Goal: Information Seeking & Learning: Learn about a topic

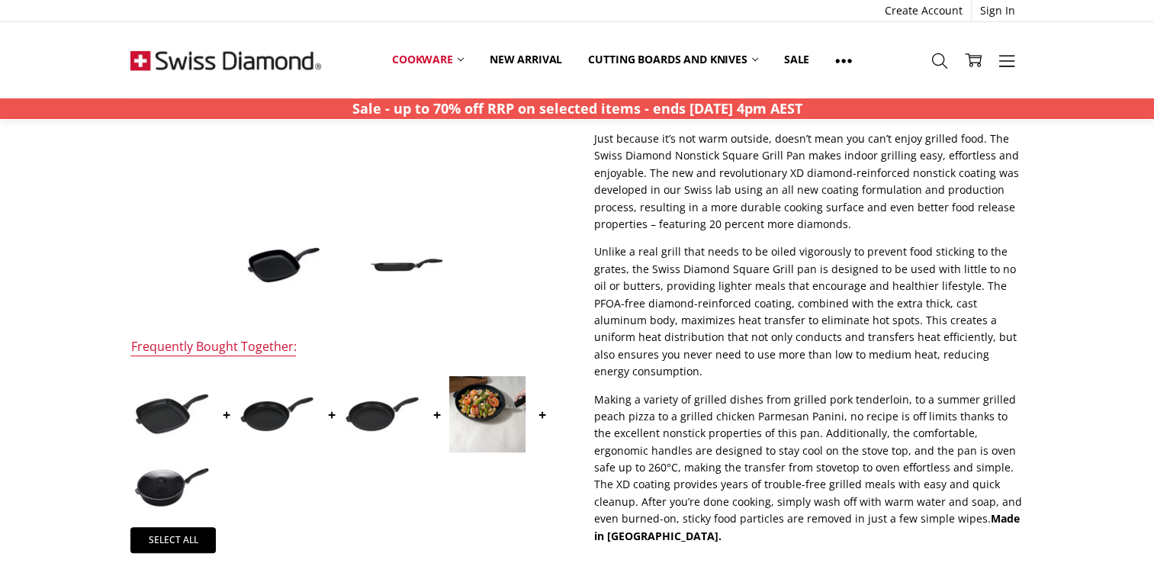
scroll to position [229, 0]
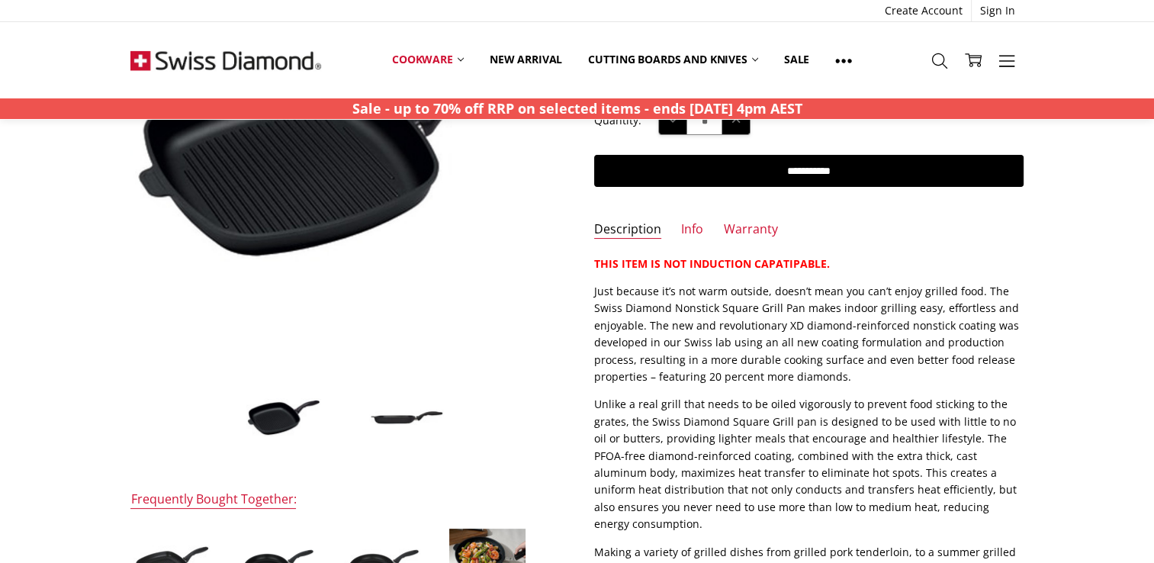
click at [710, 343] on p "Just because it’s not warm outside, doesn’t mean you can’t enjoy grilled food. …" at bounding box center [808, 334] width 429 height 102
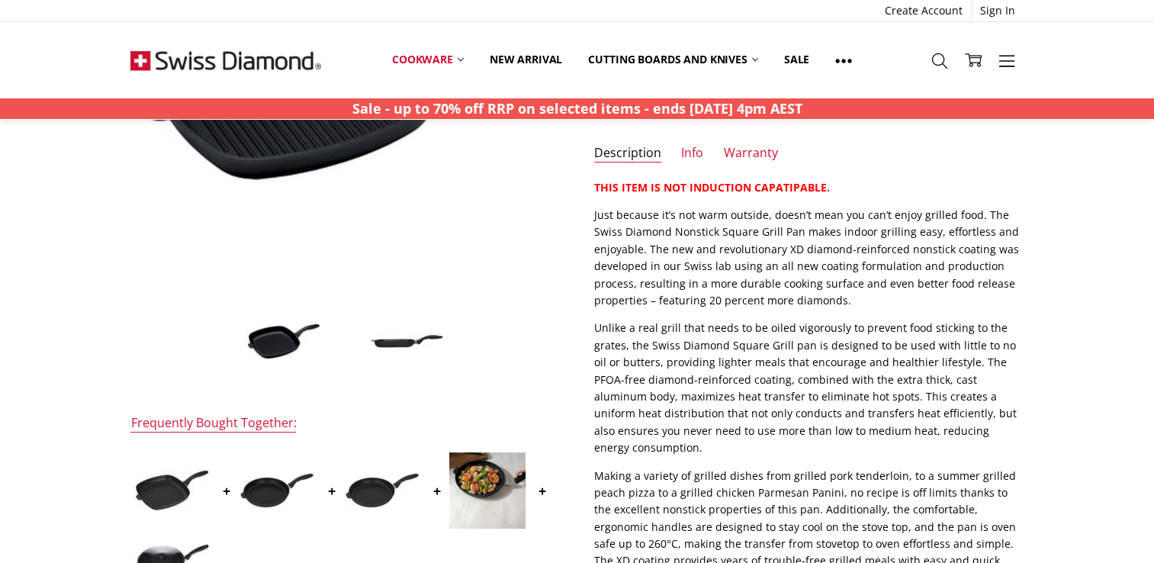
scroll to position [0, 0]
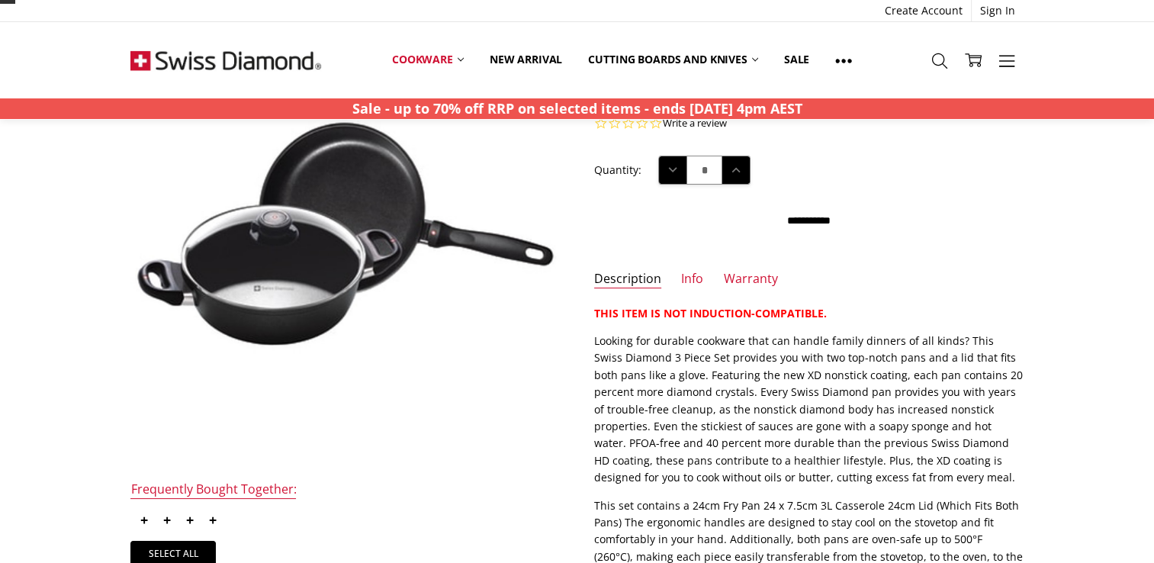
scroll to position [229, 0]
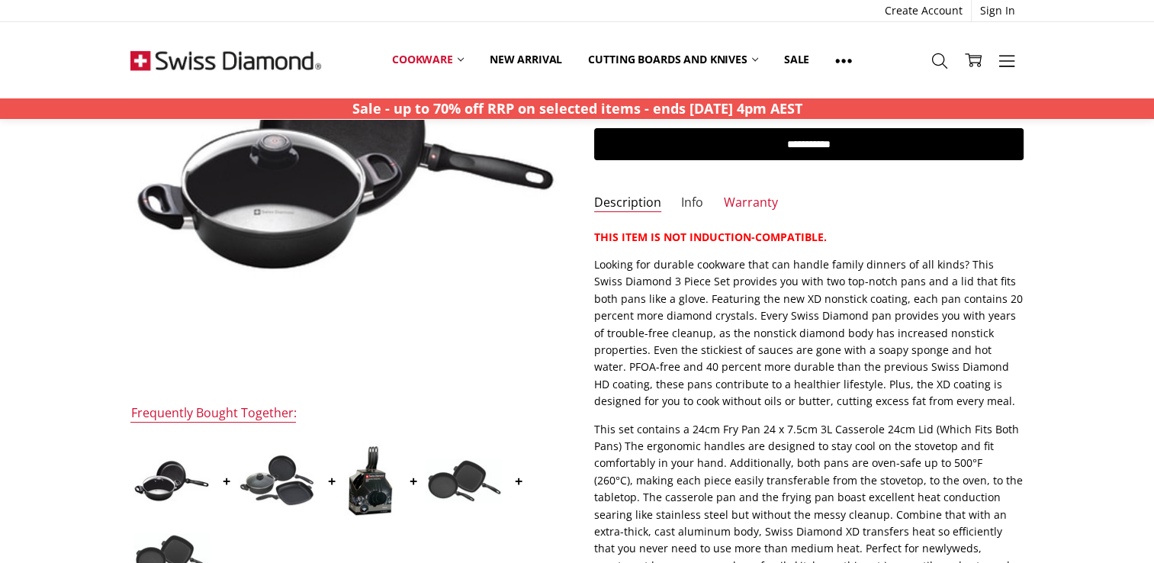
click at [684, 195] on link "Info" at bounding box center [692, 204] width 22 height 18
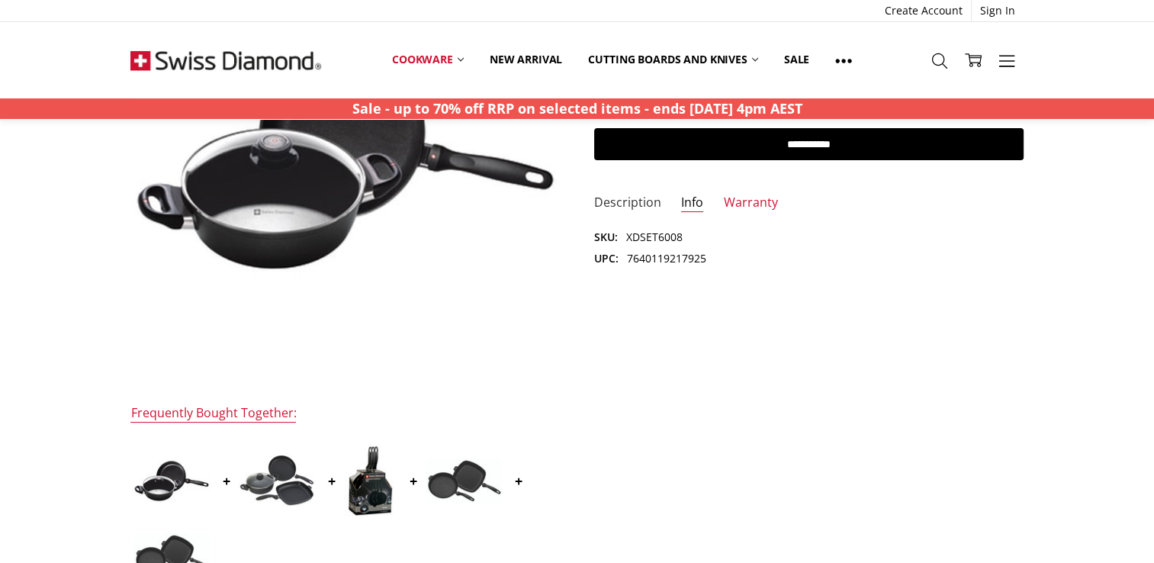
click at [650, 204] on link "Description" at bounding box center [627, 204] width 67 height 18
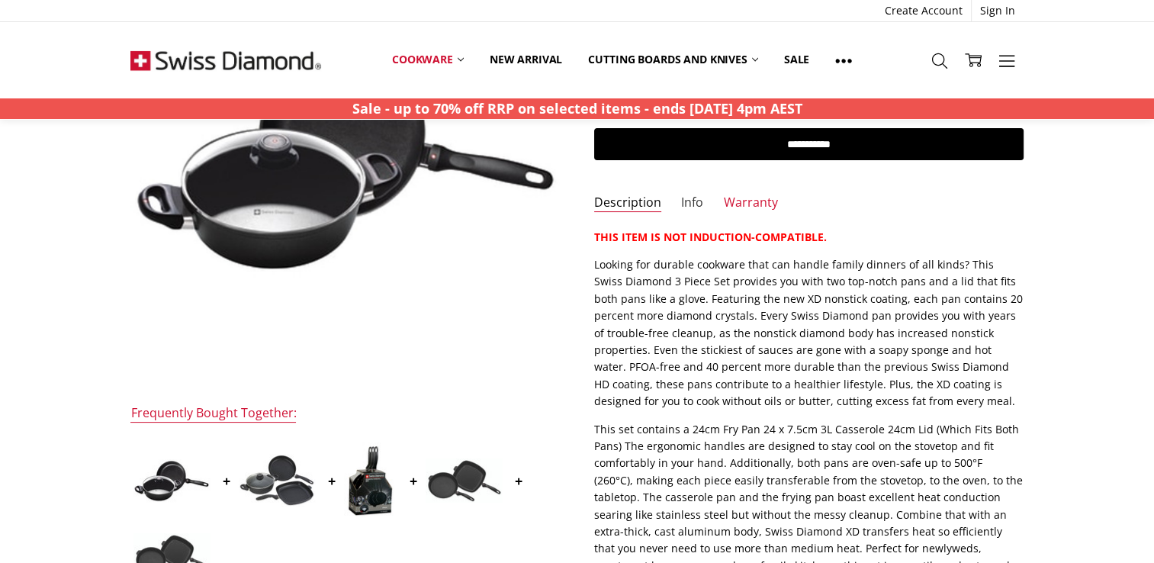
click at [693, 200] on link "Info" at bounding box center [692, 204] width 22 height 18
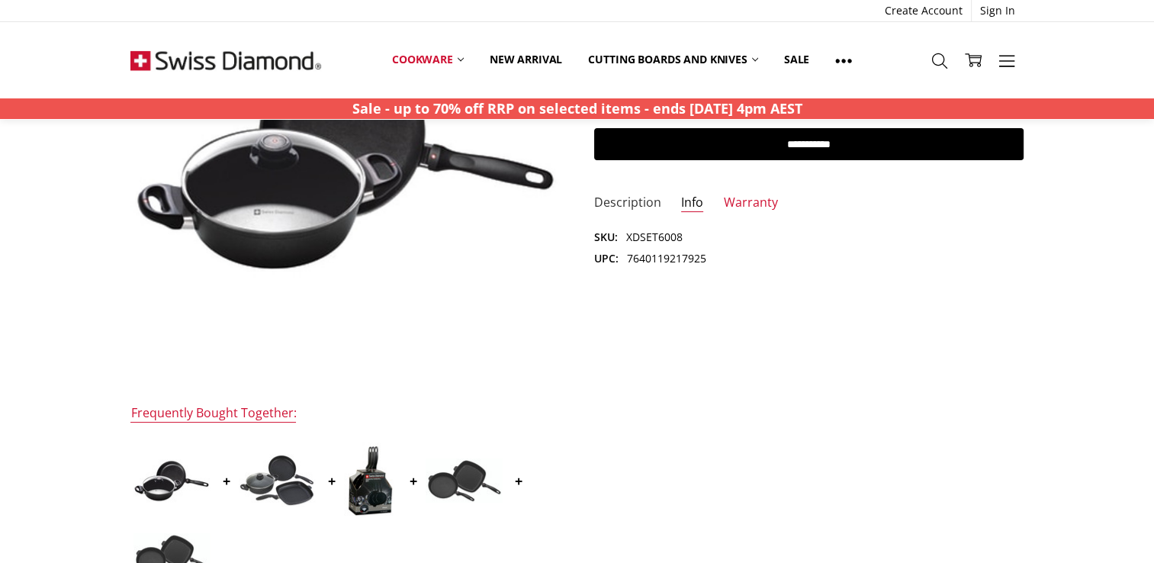
click at [616, 195] on link "Description" at bounding box center [627, 204] width 67 height 18
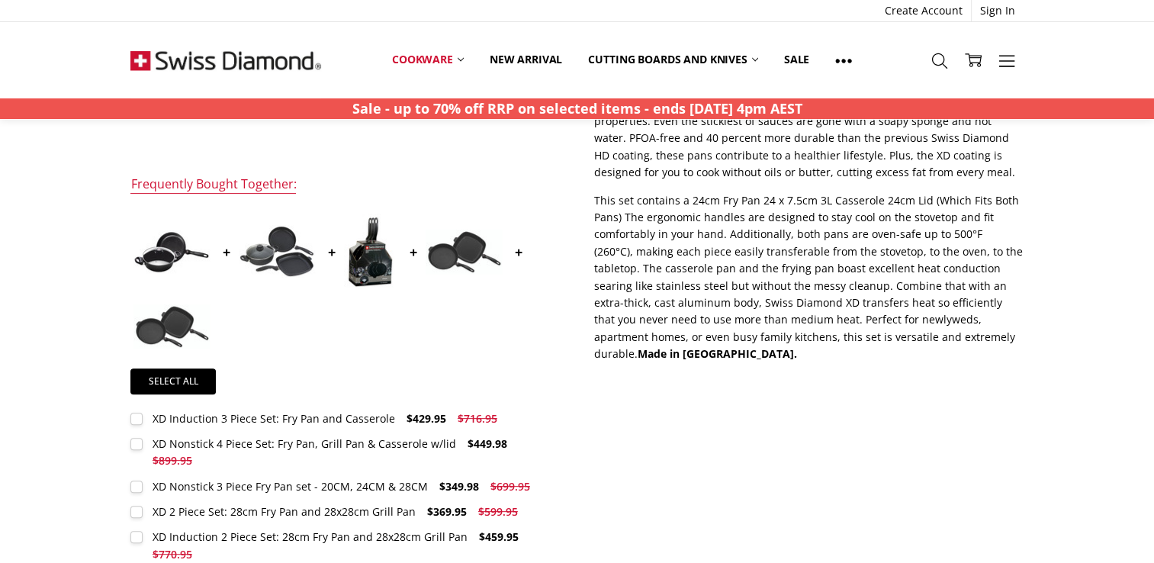
scroll to position [305, 0]
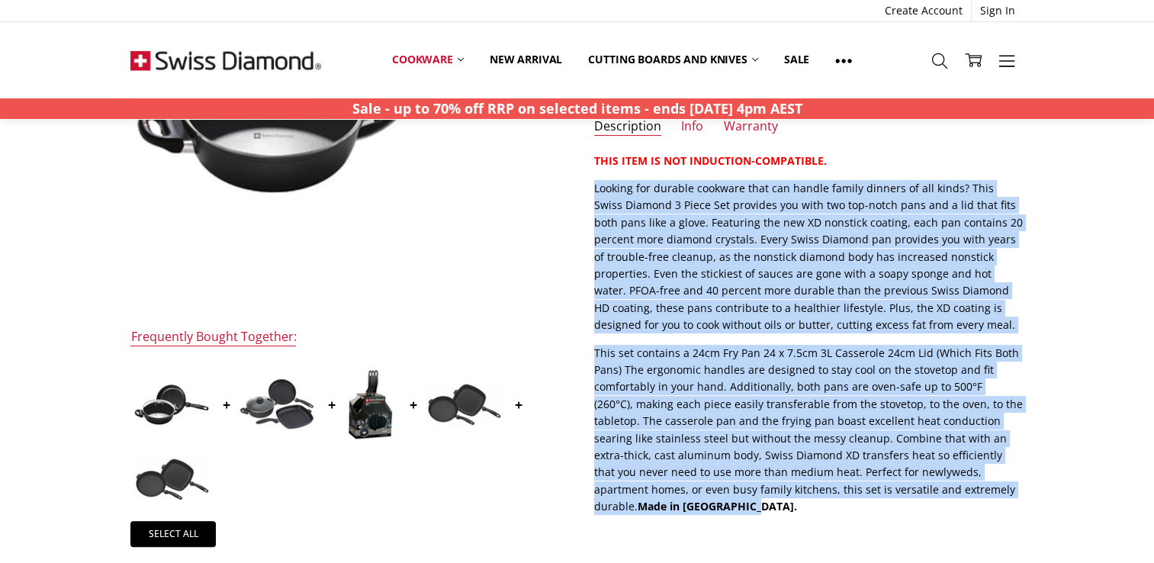
drag, startPoint x: 596, startPoint y: 188, endPoint x: 970, endPoint y: 503, distance: 489.5
click at [970, 503] on div "THIS ITEM IS NOT INDUCTION-COMPATIBLE. Looking for durable cookware that can ha…" at bounding box center [808, 334] width 429 height 363
copy div "Looking for durable cookware that can handle family dinners of all kinds? This …"
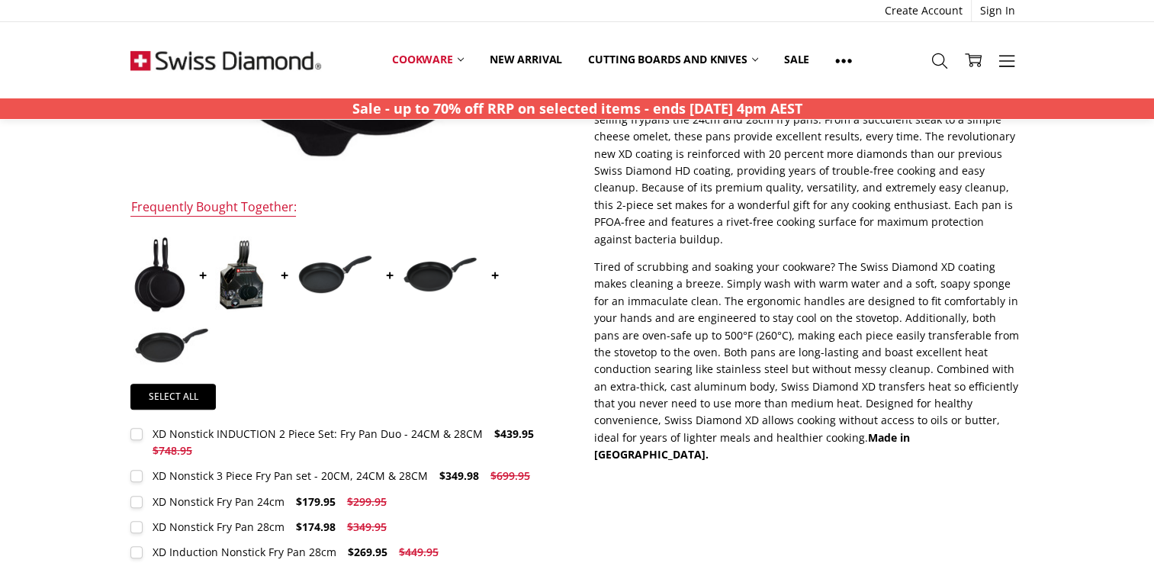
scroll to position [455, 0]
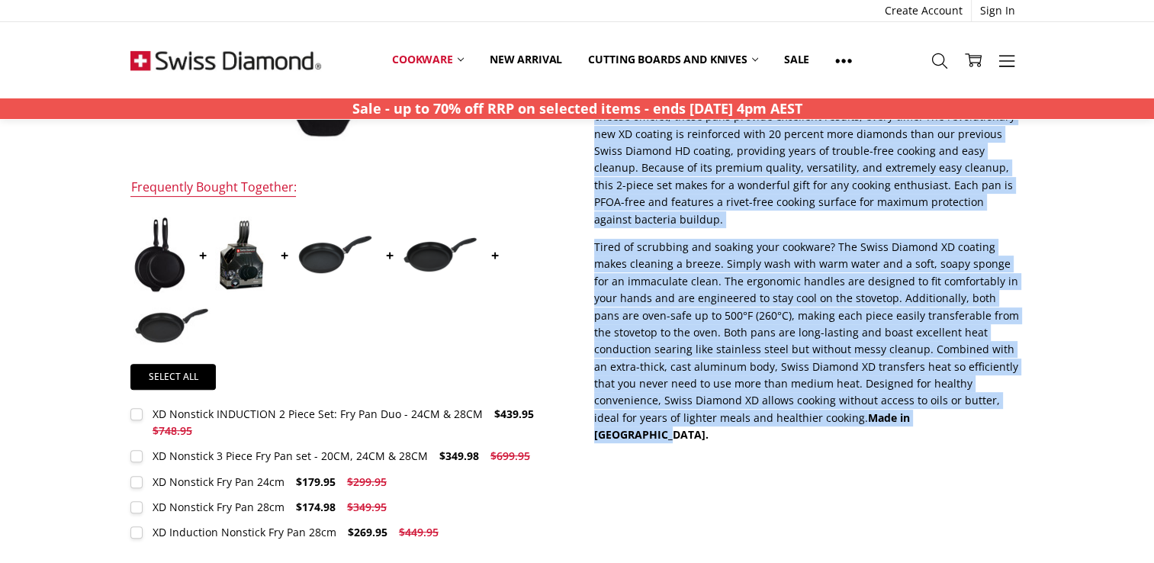
drag, startPoint x: 595, startPoint y: 364, endPoint x: 853, endPoint y: 416, distance: 263.0
click at [853, 416] on div "THIS ITEM IS NOT INDUCTION-COMPATIBLE. With the new Swiss Diamond XD nonstick c…" at bounding box center [808, 237] width 429 height 414
copy div "With the new Swiss Diamond XD nonstick coating, double means less trouble. This…"
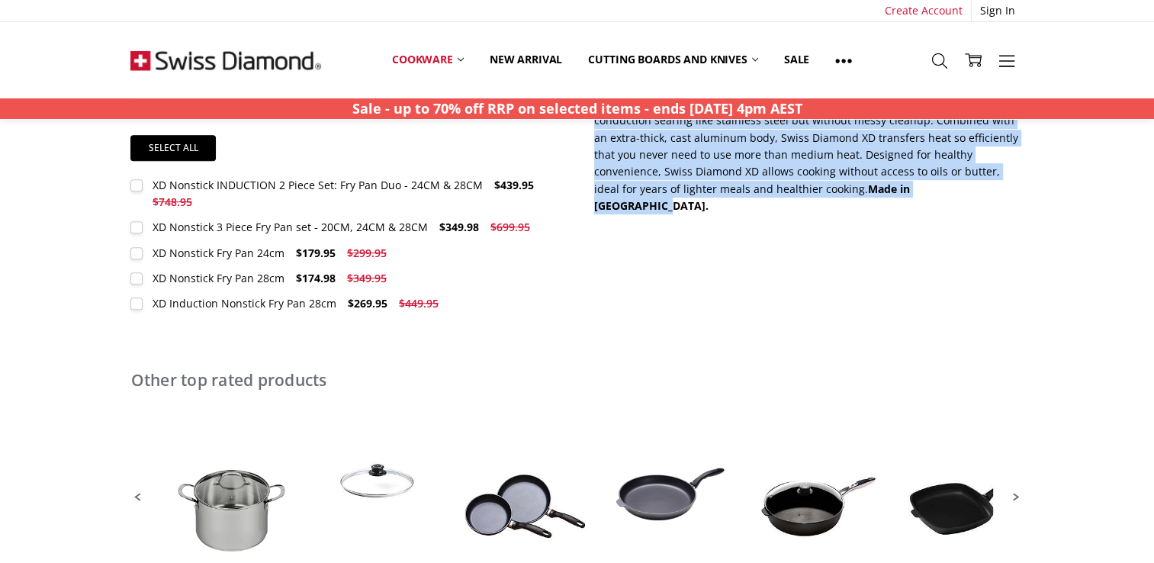
scroll to position [607, 0]
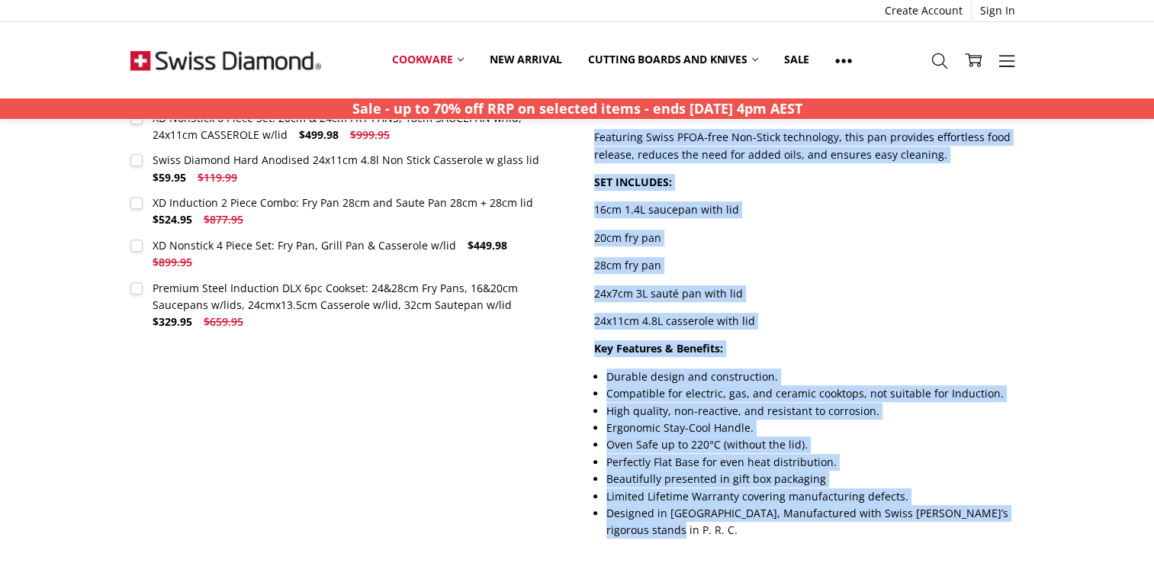
scroll to position [743, 0]
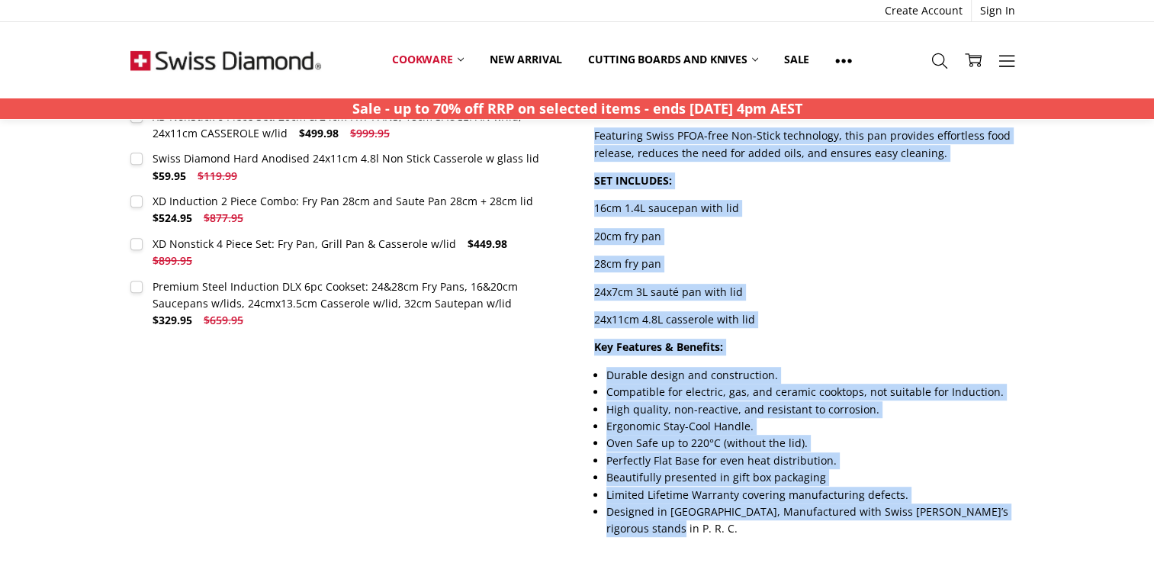
drag, startPoint x: 595, startPoint y: 325, endPoint x: 828, endPoint y: 529, distance: 309.2
click at [828, 529] on div "The Swiss Diamond Hard Anodised 5-Piece Cookware Set is a complete kitchen upgr…" at bounding box center [808, 166] width 429 height 743
drag, startPoint x: 828, startPoint y: 529, endPoint x: 735, endPoint y: 537, distance: 92.7
click at [736, 537] on section "Description The Swiss Diamond Hard Anodised 5-Piece Cookware Set is a complete …" at bounding box center [808, 175] width 463 height 760
click at [845, 334] on div "The Swiss Diamond Hard Anodised 5-Piece Cookware Set is a complete kitchen upgr…" at bounding box center [808, 166] width 429 height 743
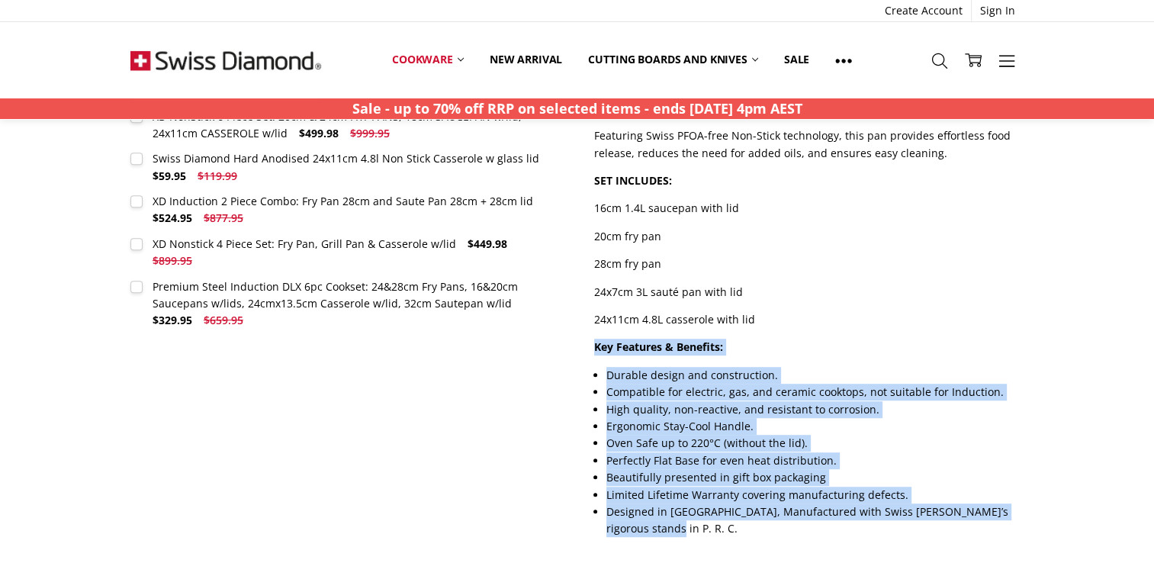
drag, startPoint x: 597, startPoint y: 346, endPoint x: 795, endPoint y: 522, distance: 264.8
click at [795, 522] on div "The Swiss Diamond Hard Anodised 5-Piece Cookware Set is a complete kitchen upgr…" at bounding box center [808, 166] width 429 height 743
copy div "Key Features & Benefits: Durable design and construction. Compatible for electr…"
click at [925, 289] on p "24x7cm 3L sauté pan with lid" at bounding box center [808, 292] width 429 height 17
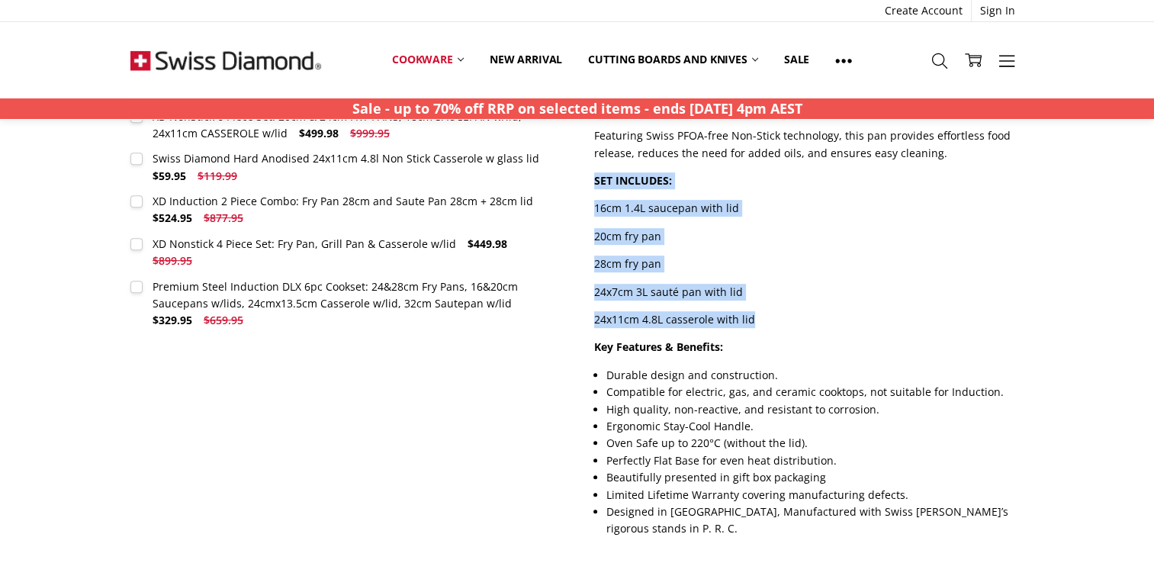
drag, startPoint x: 751, startPoint y: 320, endPoint x: 592, endPoint y: 185, distance: 207.9
click at [592, 185] on section "Description The Swiss Diamond Hard Anodised 5-Piece Cookware Set is a complete …" at bounding box center [808, 175] width 463 height 760
copy div "SET INCLUDES: 16cm 1.4L saucepan with lid 20cm fry pan 28cm fry pan 24x7cm 3L s…"
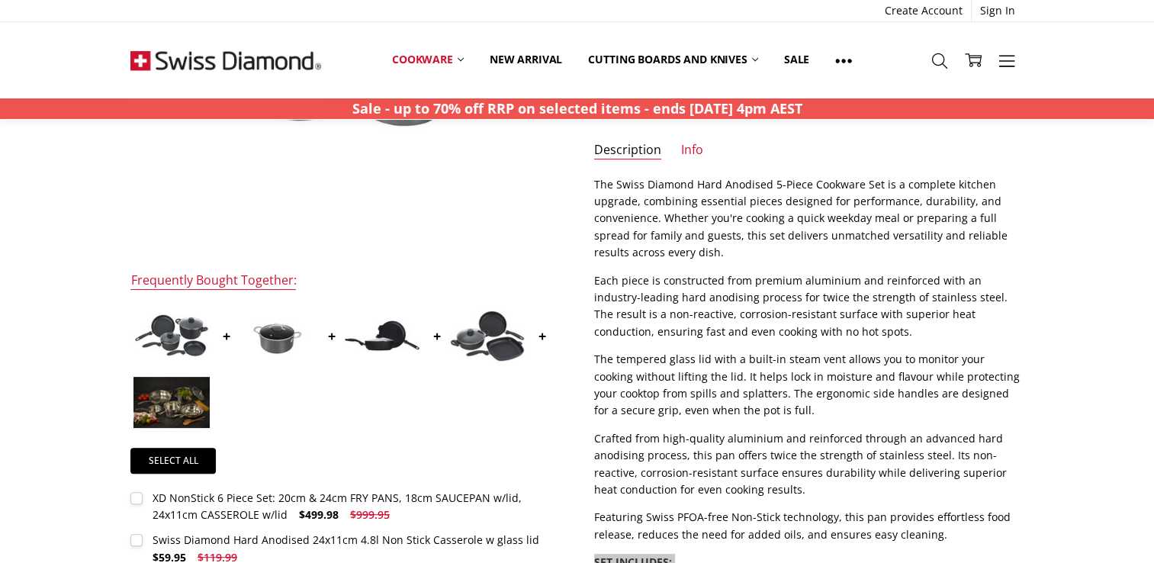
scroll to position [514, 0]
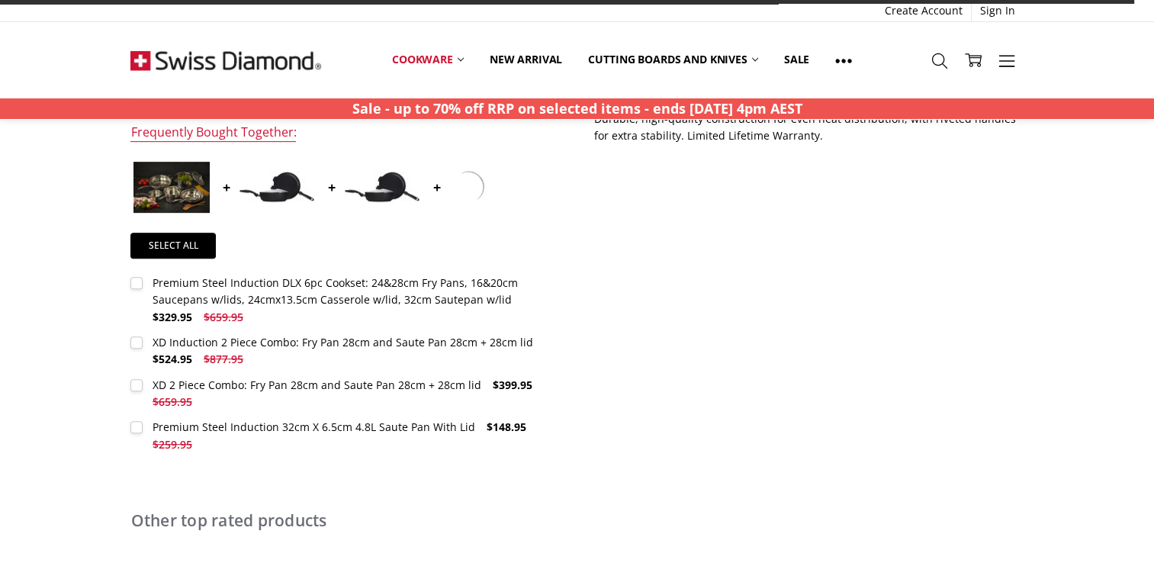
scroll to position [305, 0]
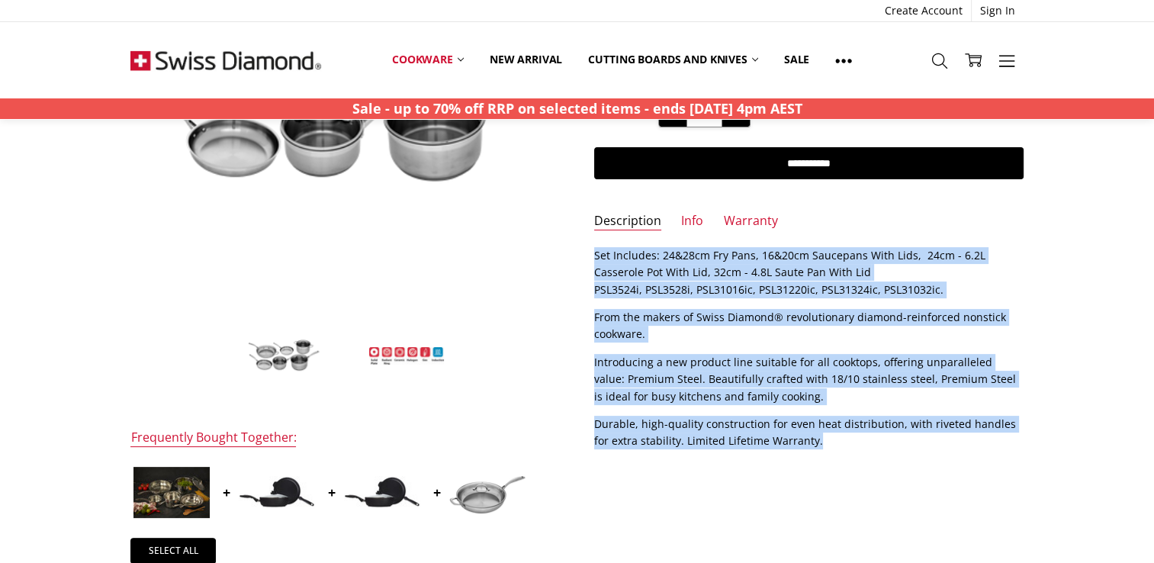
drag, startPoint x: 595, startPoint y: 249, endPoint x: 839, endPoint y: 435, distance: 306.5
click at [839, 435] on div "Set Includes: 24&28cm Fry Pans, 16&20cm Saucepans With Lids, 24cm - 6.2L Casser…" at bounding box center [808, 365] width 429 height 237
copy div "Set Includes: 24&28cm Fry Pans, 16&20cm Saucepans With Lids, 24cm - 6.2L Casser…"
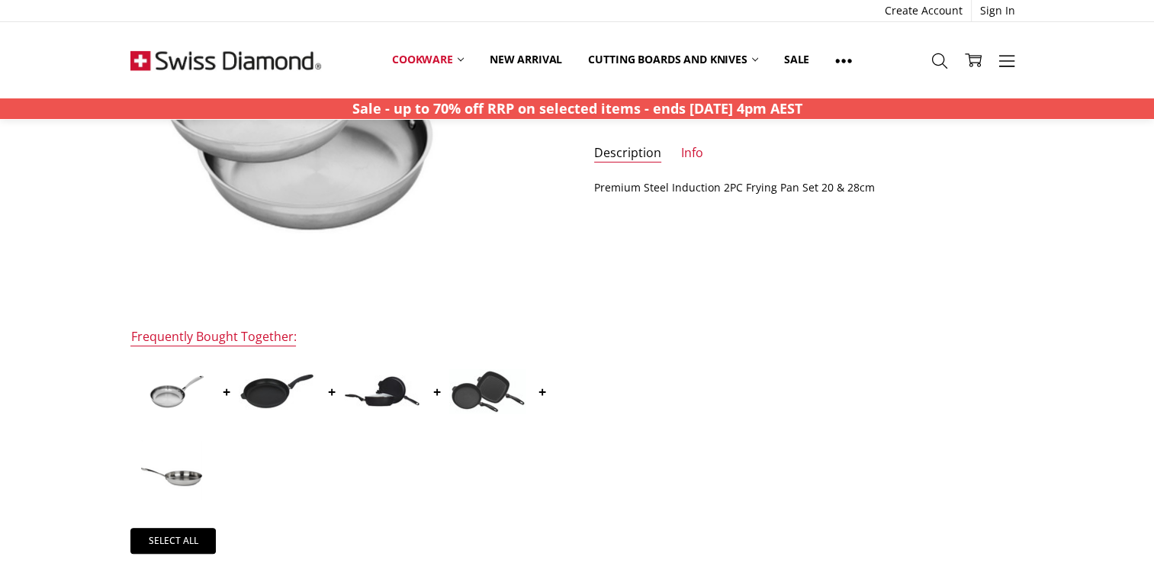
scroll to position [153, 0]
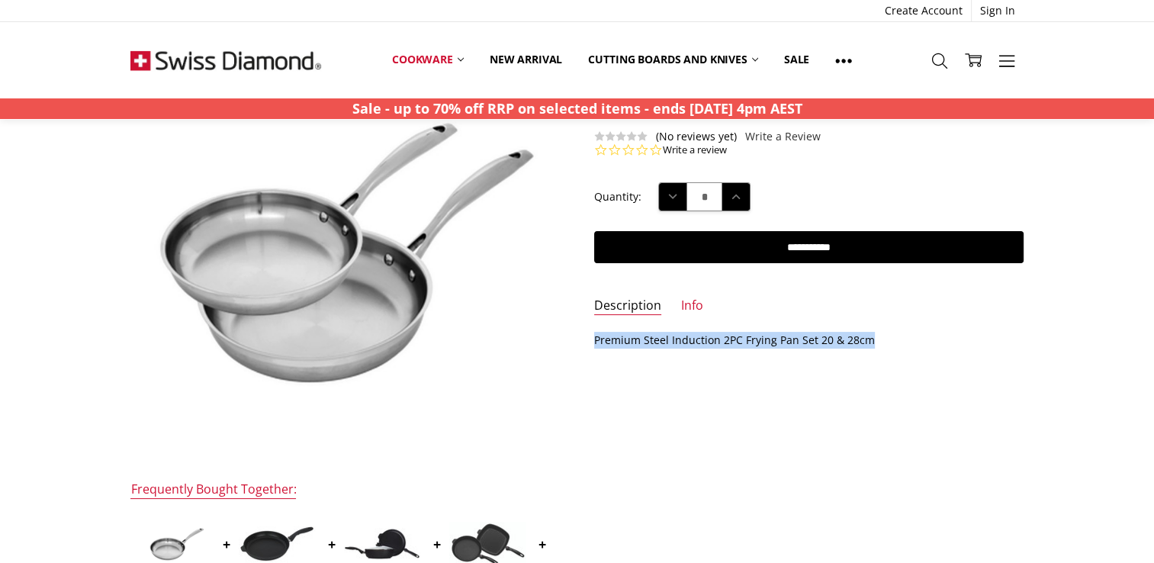
drag, startPoint x: 597, startPoint y: 339, endPoint x: 873, endPoint y: 336, distance: 276.2
click at [873, 336] on p "Premium Steel Induction 2PC Frying Pan Set 20 & 28cm" at bounding box center [808, 340] width 429 height 17
copy p "Premium Steel Induction 2PC Frying Pan Set 20 & 28cm"
click at [934, 65] on icon at bounding box center [939, 61] width 17 height 17
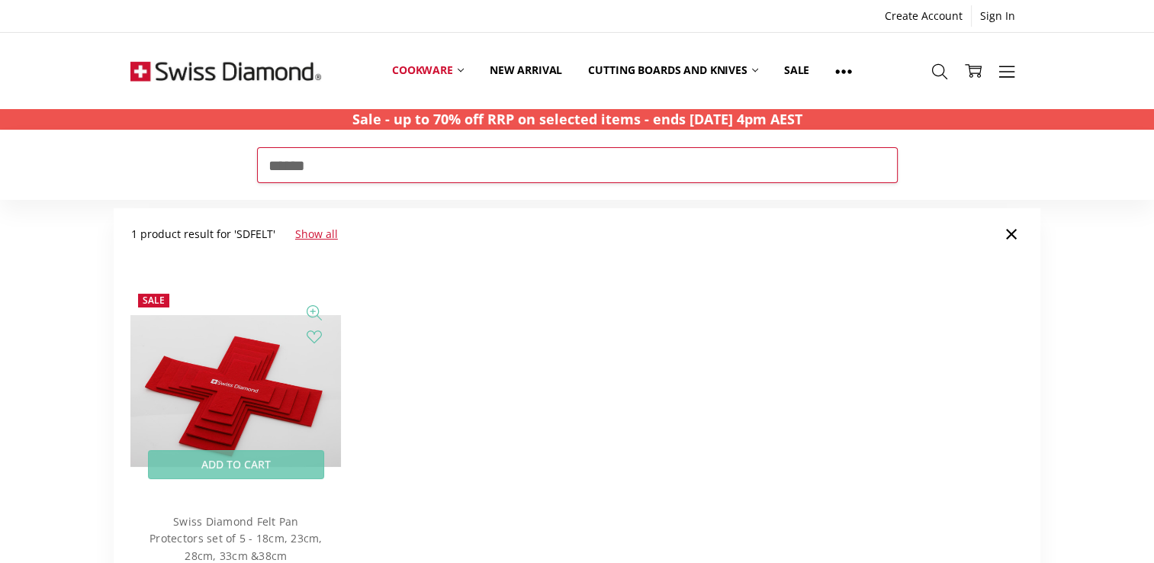
type input "******"
click at [260, 371] on img at bounding box center [235, 391] width 211 height 152
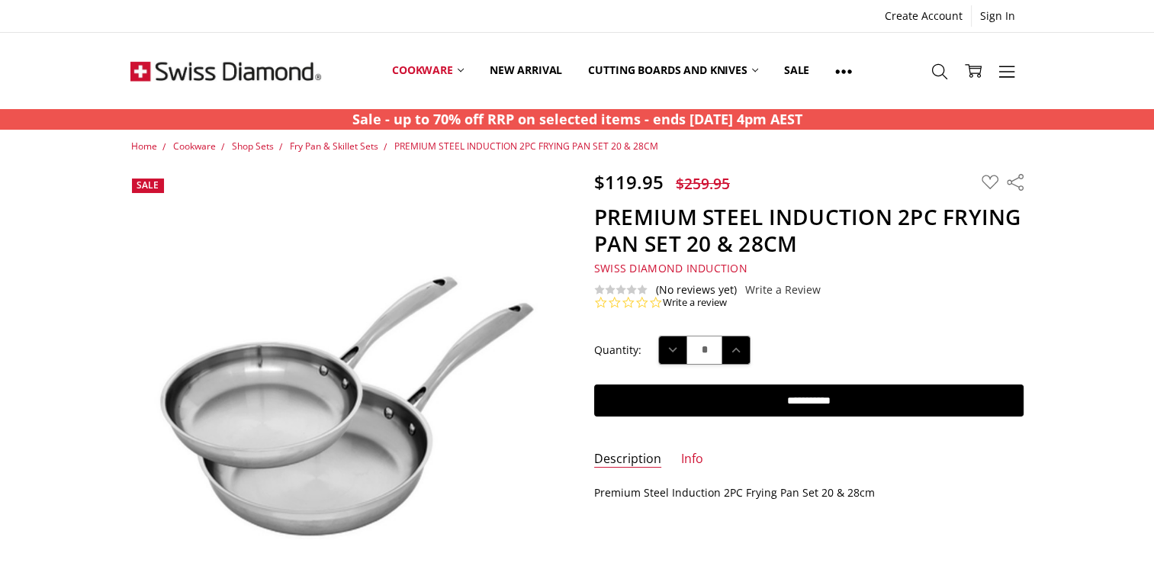
scroll to position [153, 0]
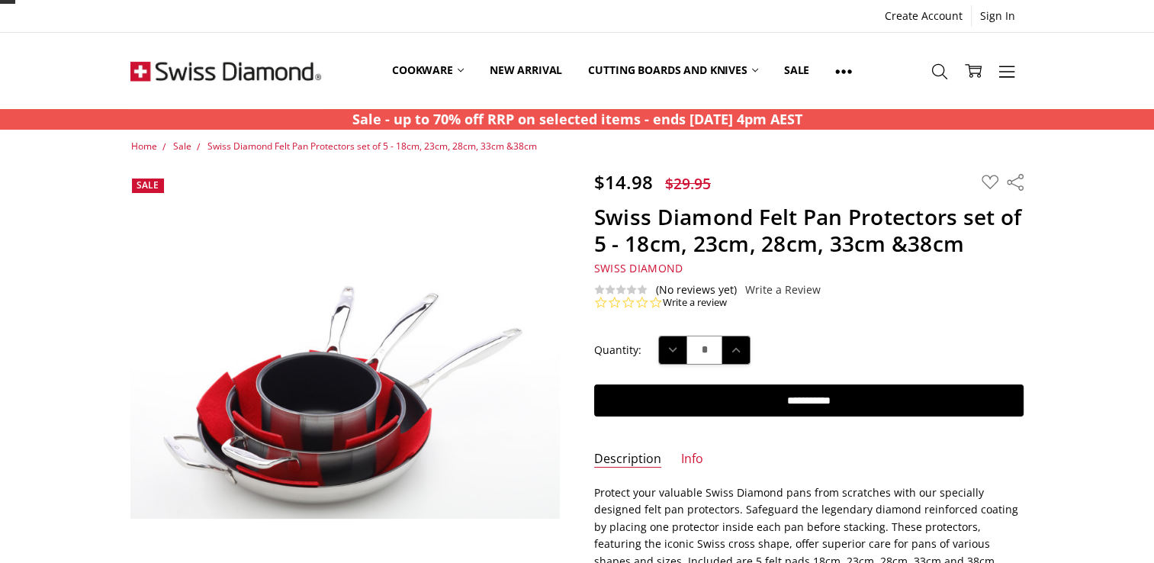
scroll to position [153, 0]
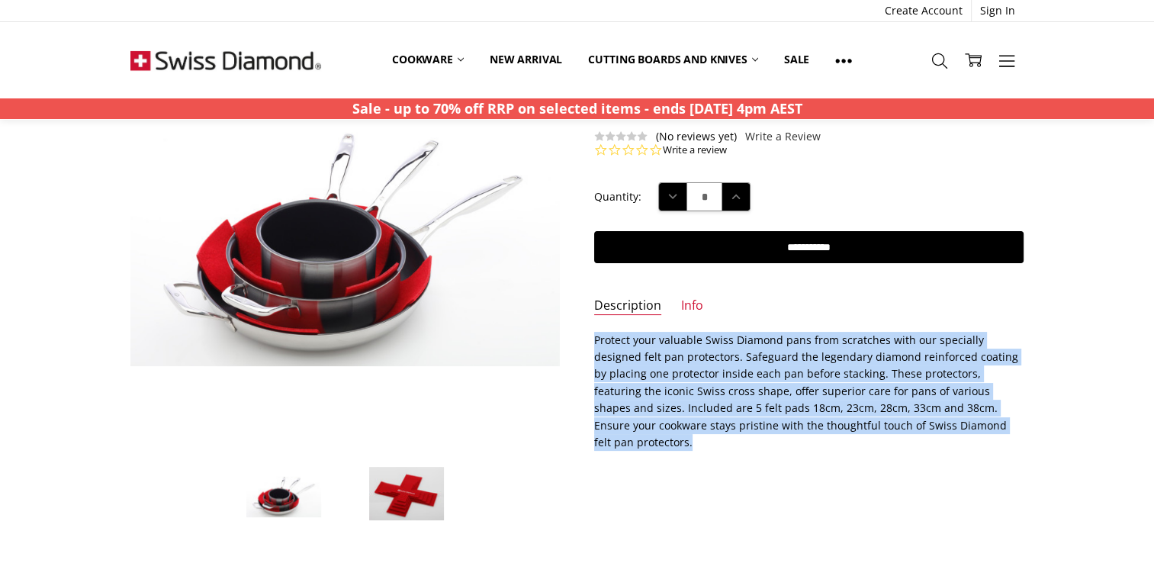
drag, startPoint x: 594, startPoint y: 337, endPoint x: 963, endPoint y: 427, distance: 380.0
click at [963, 427] on p "Protect your valuable Swiss Diamond pans from scratches with our specially desi…" at bounding box center [808, 392] width 429 height 120
copy p "Protect your valuable Swiss Diamond pans from scratches with our specially desi…"
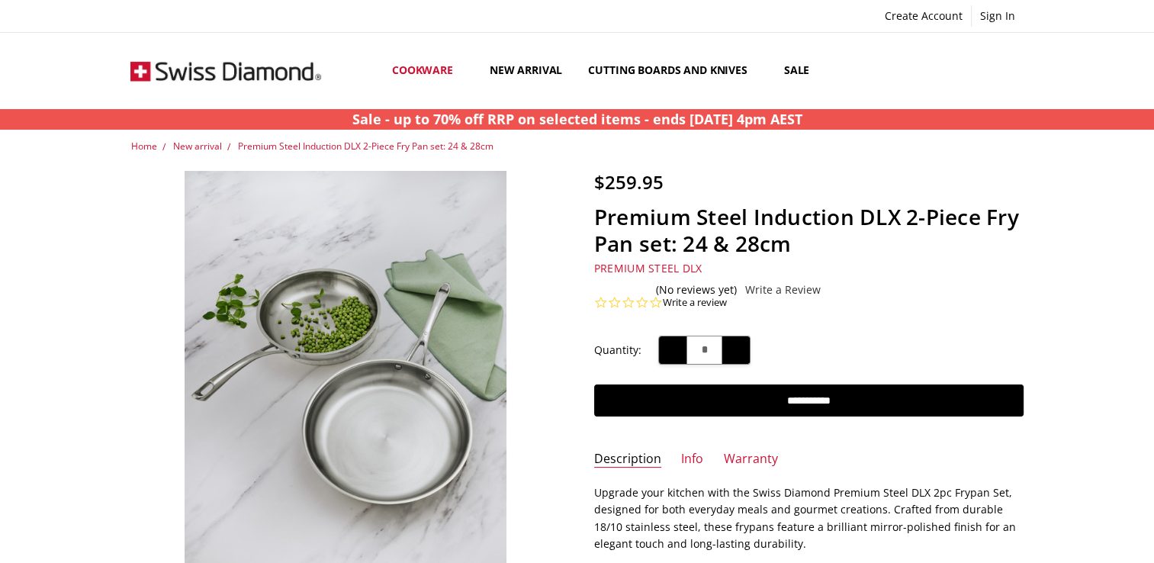
scroll to position [236, 0]
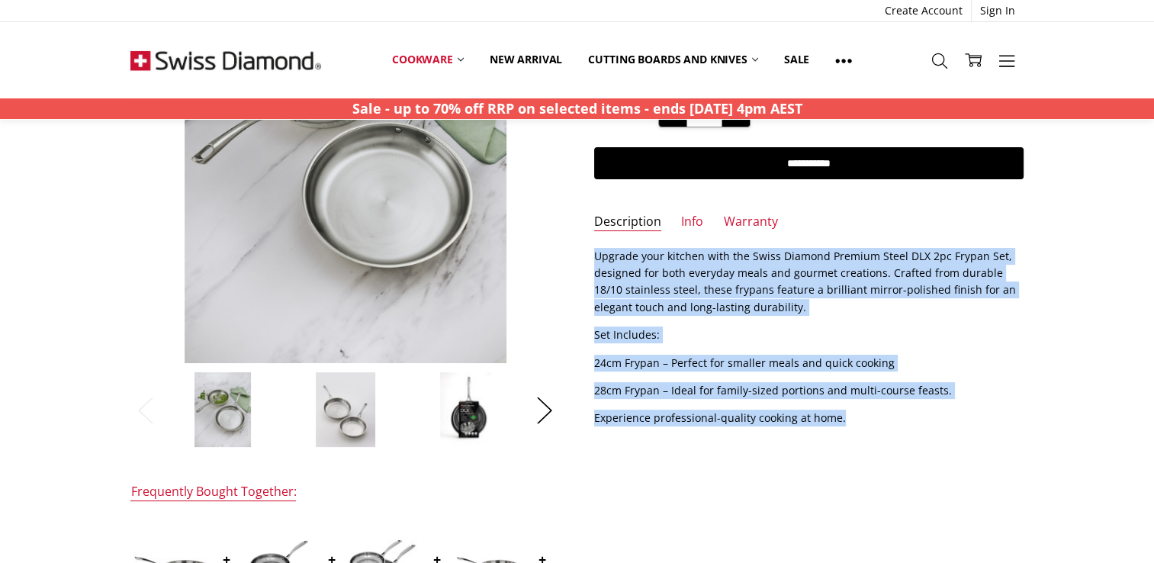
drag, startPoint x: 597, startPoint y: 256, endPoint x: 922, endPoint y: 410, distance: 359.7
click at [922, 410] on div "Upgrade your kitchen with the Swiss Diamond Premium Steel DLX 2pc Frypan Set, d…" at bounding box center [808, 337] width 429 height 179
copy div "Upgrade your kitchen with the Swiss Diamond Premium Steel DLX 2pc Frypan Set, d…"
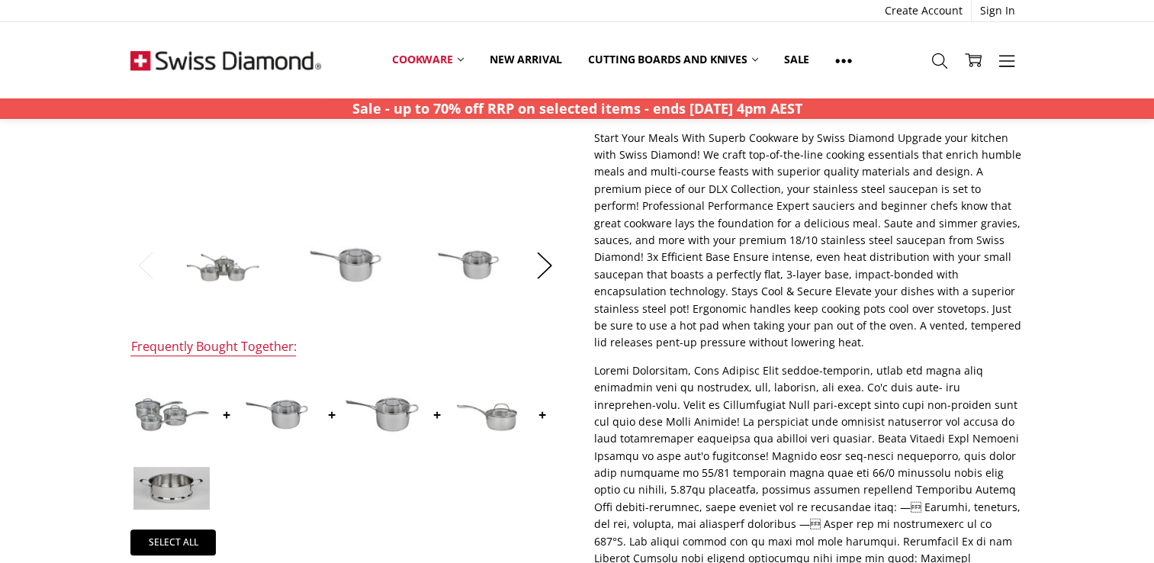
scroll to position [153, 0]
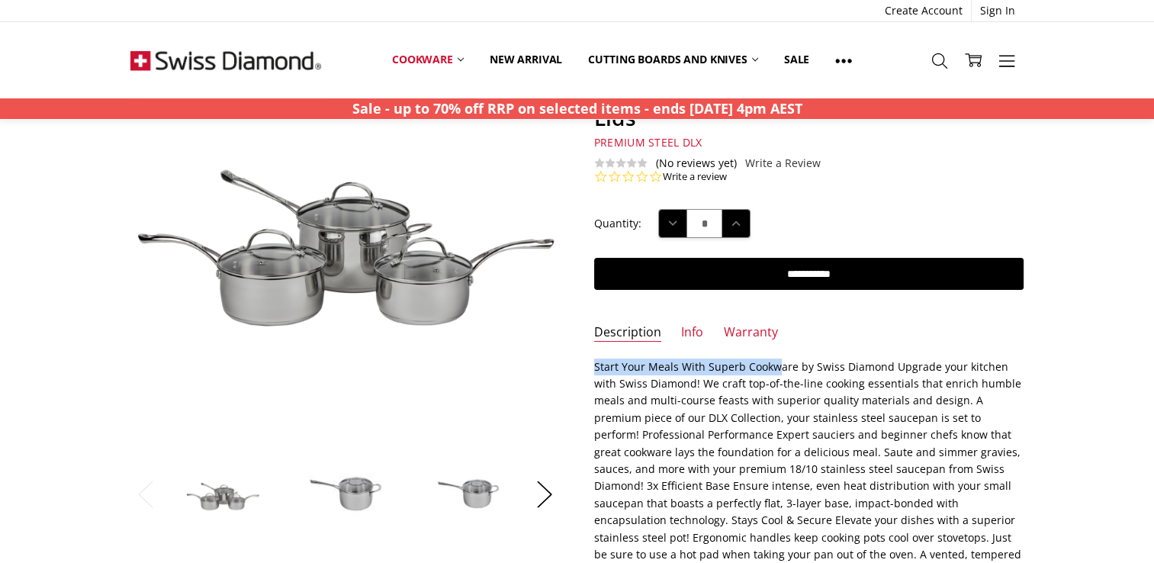
drag, startPoint x: 597, startPoint y: 368, endPoint x: 777, endPoint y: 368, distance: 180.8
click at [777, 368] on p "Start Your Meals With Superb Cookware by Swiss Diamond Upgrade your kitchen wit…" at bounding box center [808, 470] width 429 height 222
drag, startPoint x: 777, startPoint y: 368, endPoint x: 687, endPoint y: 328, distance: 98.4
click at [668, 329] on ul "Description Info Warranty" at bounding box center [808, 337] width 463 height 26
click at [687, 328] on link "Info" at bounding box center [692, 333] width 22 height 18
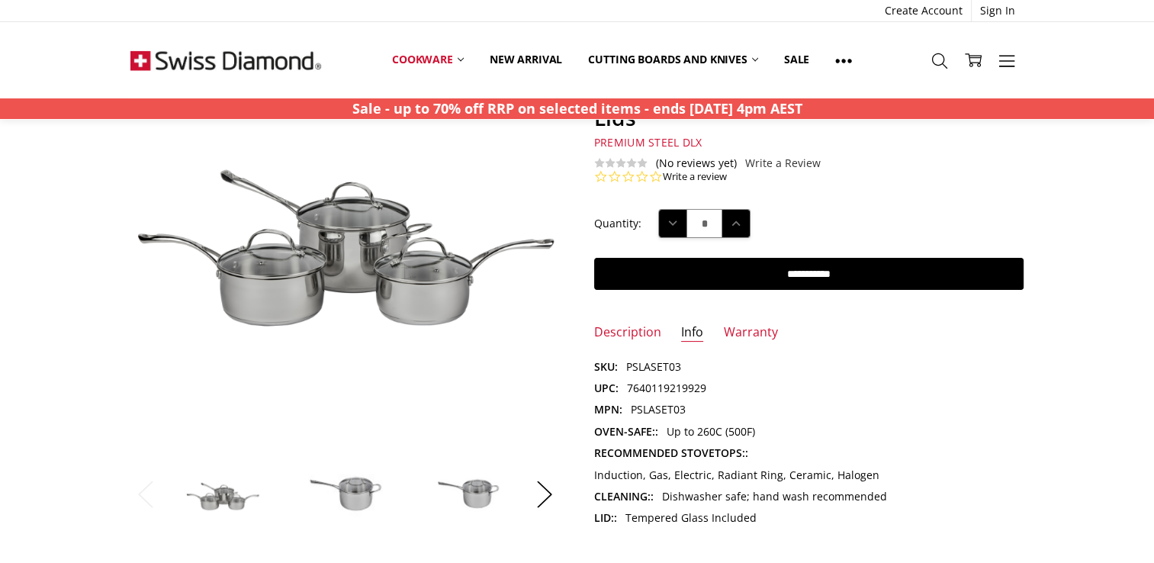
scroll to position [229, 0]
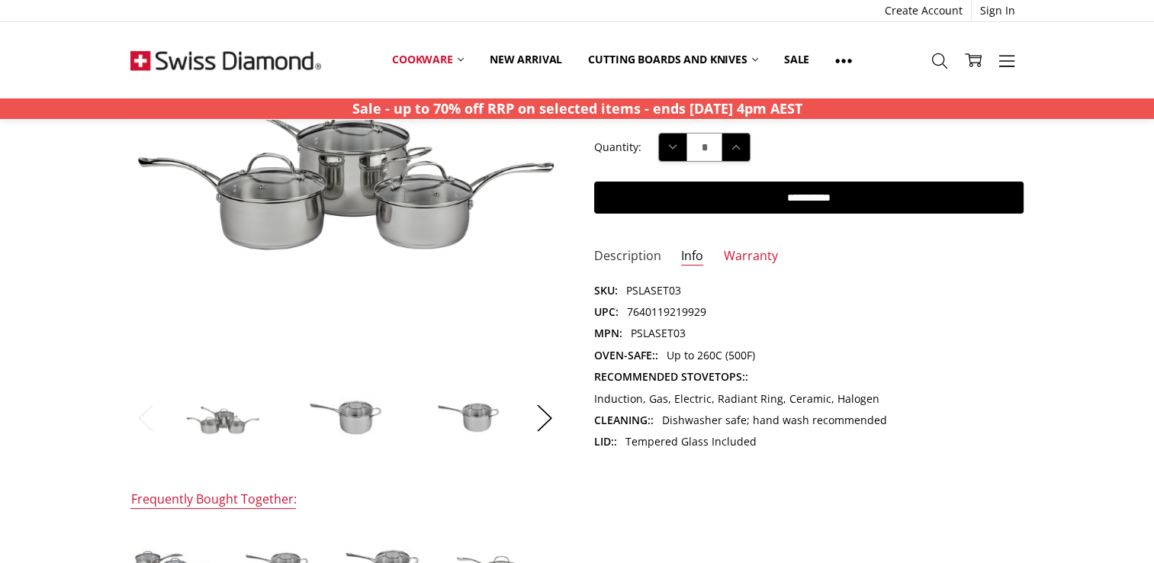
click at [639, 252] on link "Description" at bounding box center [627, 257] width 67 height 18
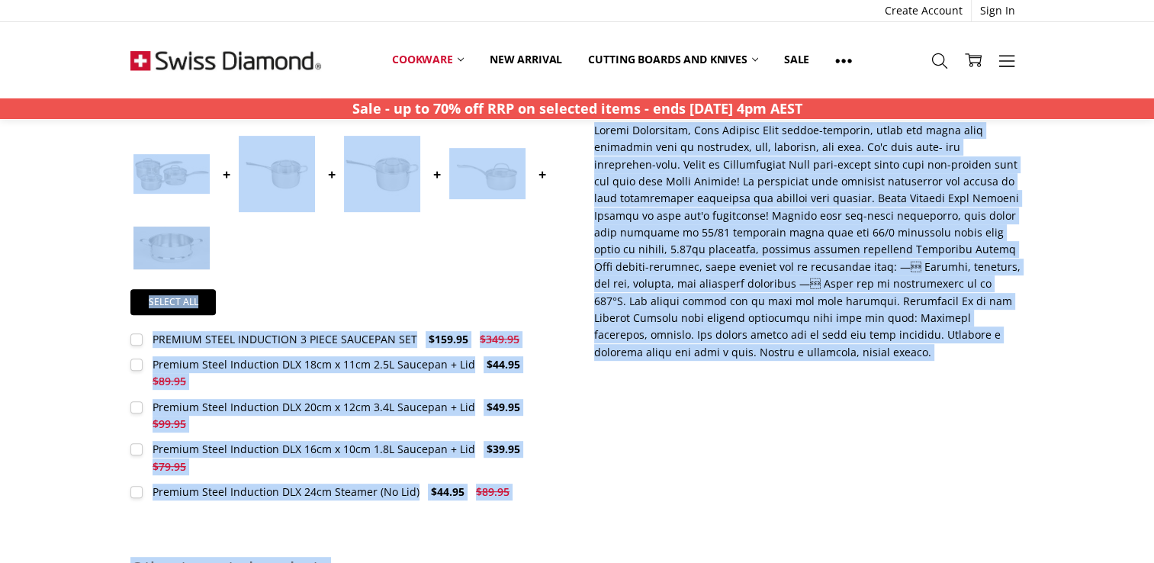
scroll to position [765, 0]
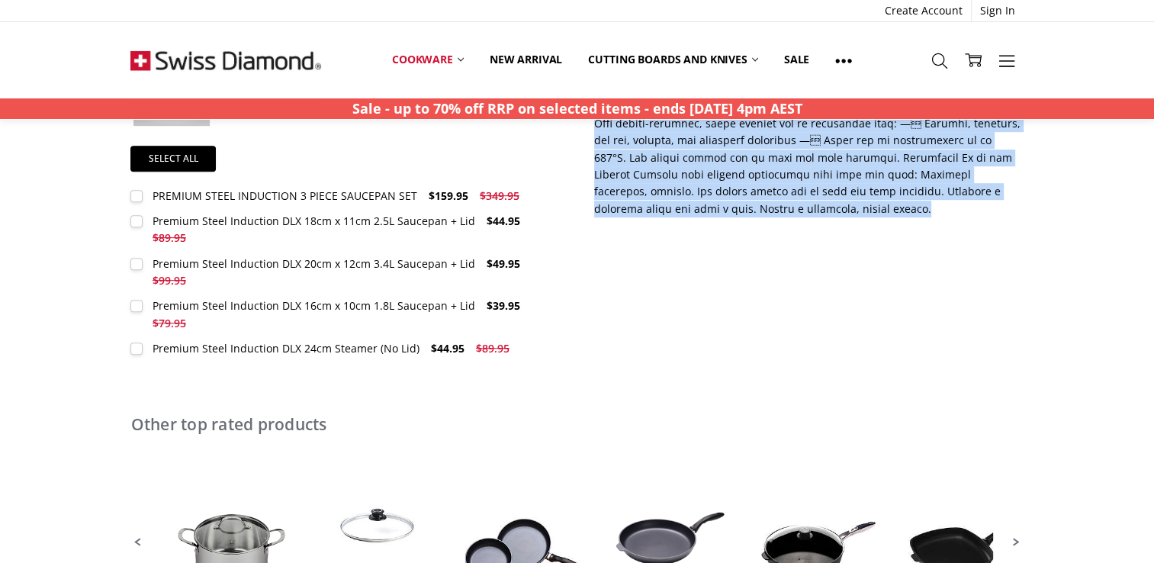
drag, startPoint x: 597, startPoint y: 286, endPoint x: 1028, endPoint y: 188, distance: 442.7
copy div "Start Your Meals With Superb Cookware by Swiss Diamond Upgrade your kitchen wit…"
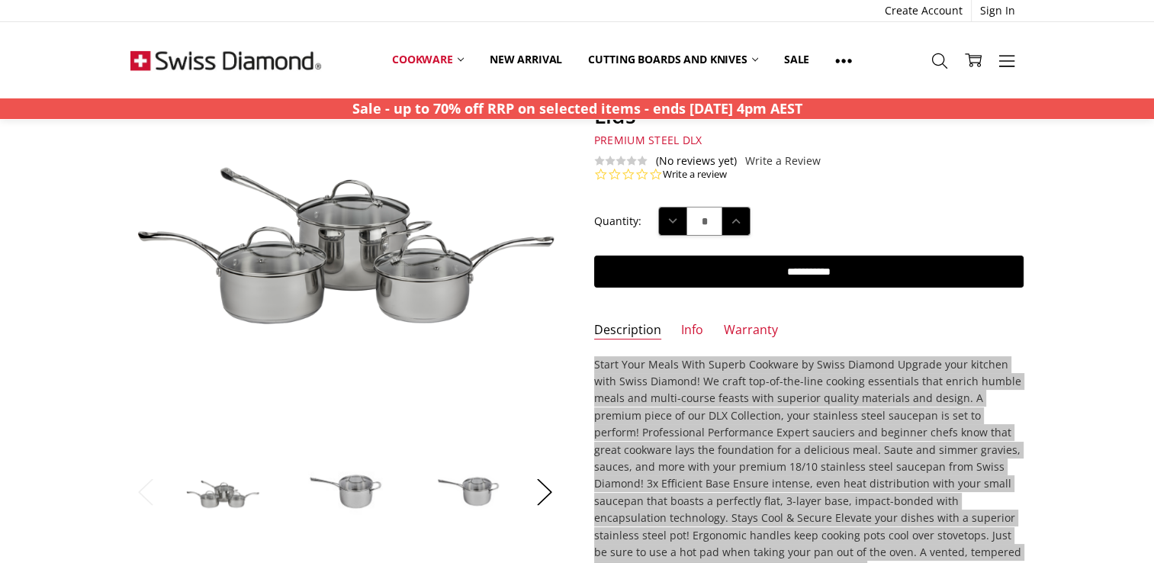
scroll to position [2, 0]
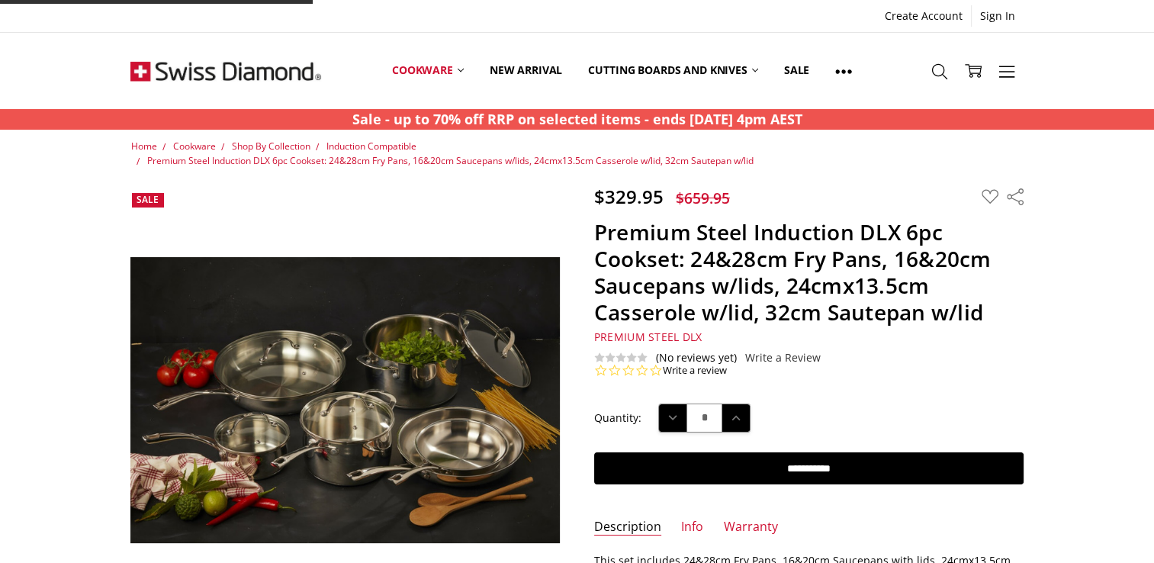
scroll to position [229, 0]
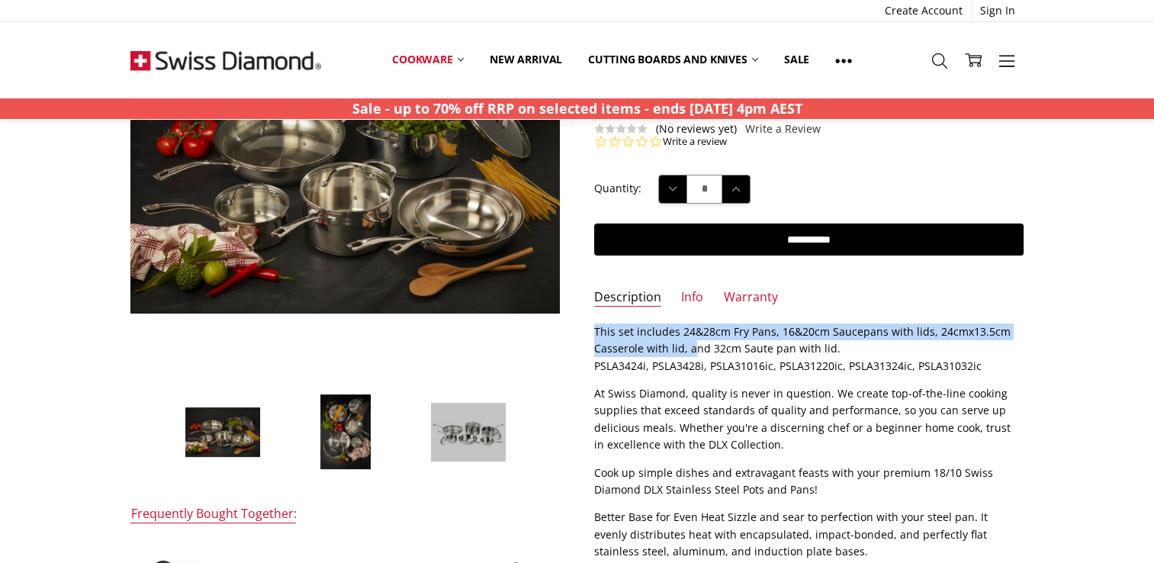
drag, startPoint x: 594, startPoint y: 331, endPoint x: 695, endPoint y: 341, distance: 101.9
click at [695, 341] on p "This set includes 24&28cm Fry Pans, 16&20cm Saucepans with lids, 24cmx13.5cm Ca…" at bounding box center [808, 348] width 429 height 51
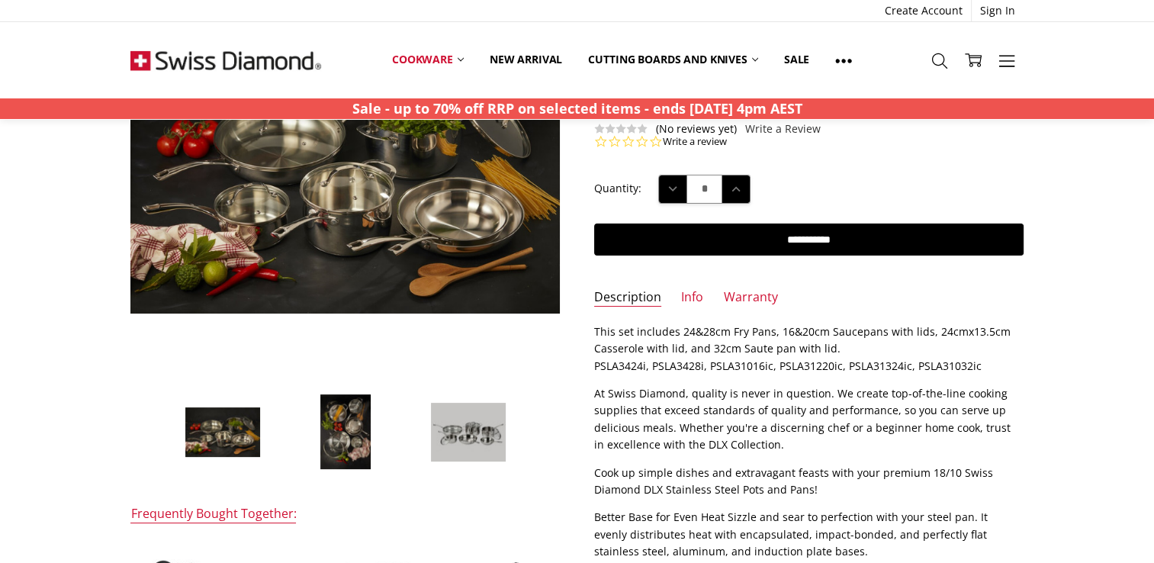
drag, startPoint x: 695, startPoint y: 341, endPoint x: 595, endPoint y: 393, distance: 112.6
click at [595, 393] on p "At Swiss Diamond, quality is never in question. We create top-of-the-line cooki…" at bounding box center [808, 419] width 429 height 69
drag, startPoint x: 593, startPoint y: 397, endPoint x: 632, endPoint y: 397, distance: 39.7
click at [632, 397] on section "Description This set includes 24&28cm Fry Pans, 16&20cm Saucepans with lids, 24…" at bounding box center [808, 534] width 463 height 423
drag, startPoint x: 632, startPoint y: 397, endPoint x: 594, endPoint y: 471, distance: 83.9
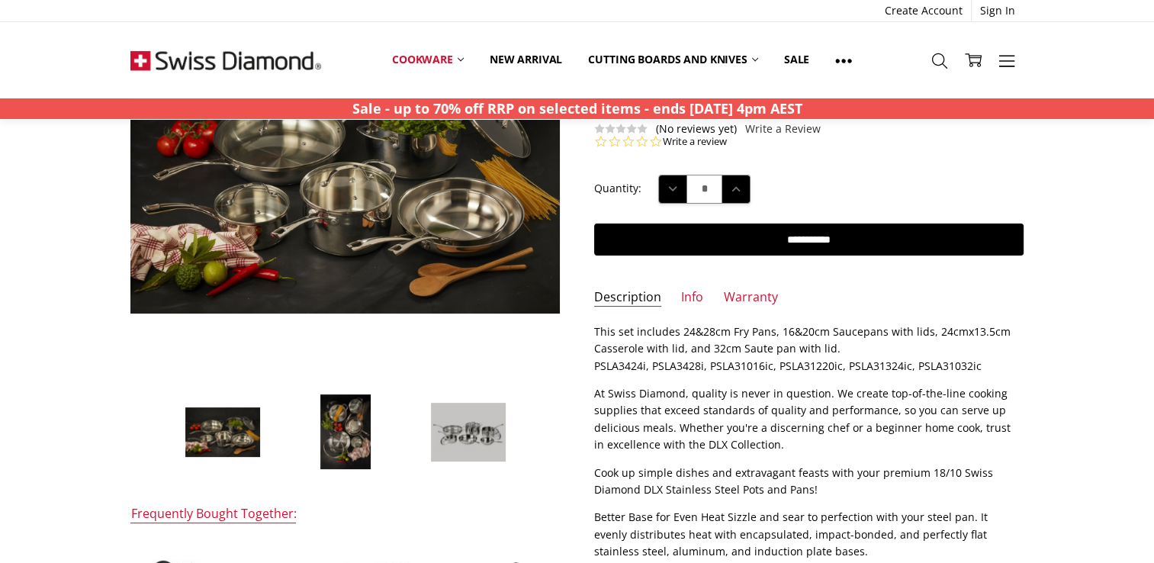
click at [594, 471] on section "Description This set includes 24&28cm Fry Pans, 16&20cm Saucepans with lids, 24…" at bounding box center [808, 534] width 463 height 423
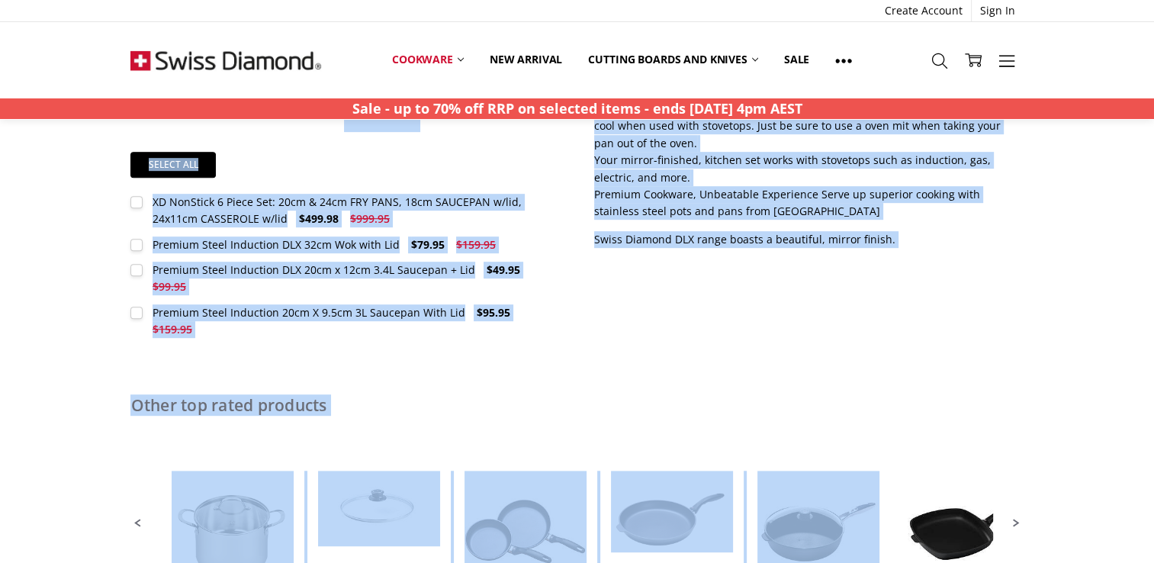
scroll to position [755, 0]
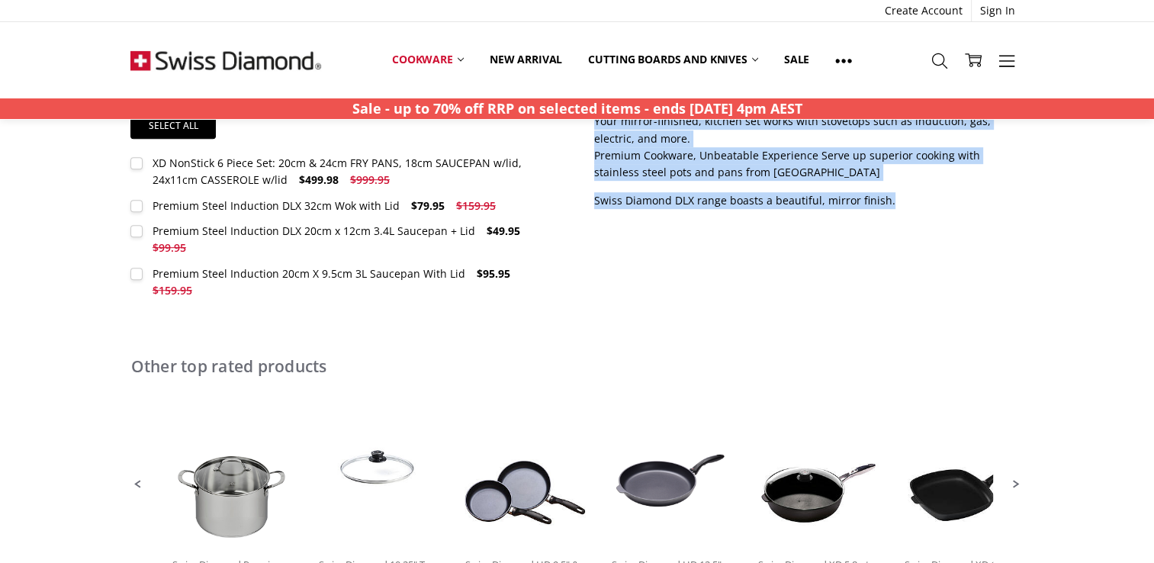
drag, startPoint x: 594, startPoint y: 471, endPoint x: 934, endPoint y: 191, distance: 441.1
click at [934, 191] on div "This set includes 24&28cm Fry Pans, 16&20cm Saucepans with lids, 24cmx13.5cm Ca…" at bounding box center [808, 3] width 429 height 412
copy div "Cook up simple dishes and extravagant feasts with your premium 18/10 Swiss Diam…"
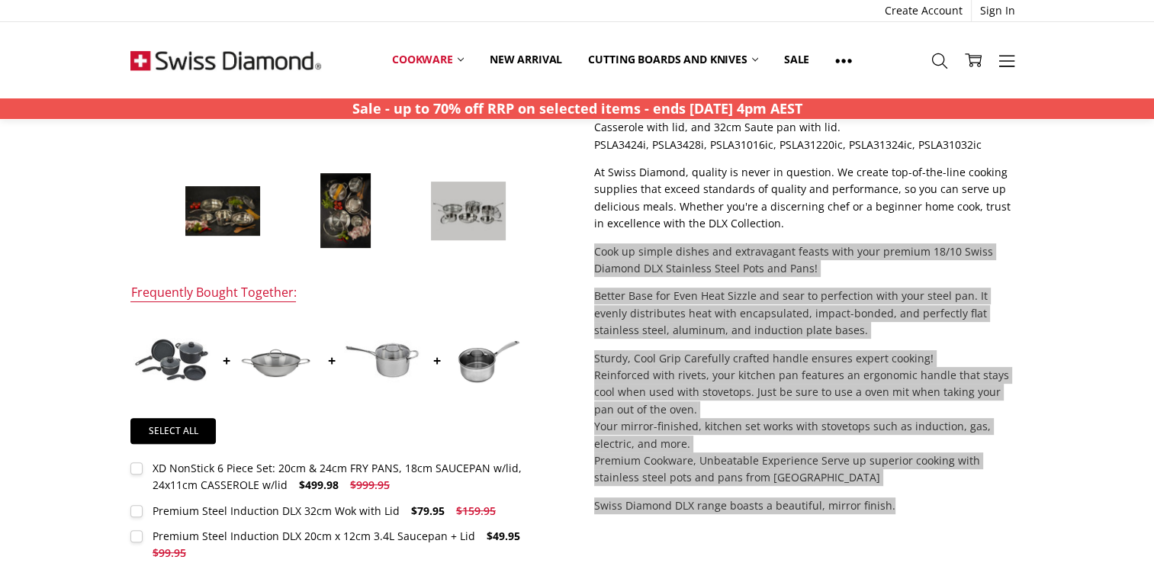
scroll to position [298, 0]
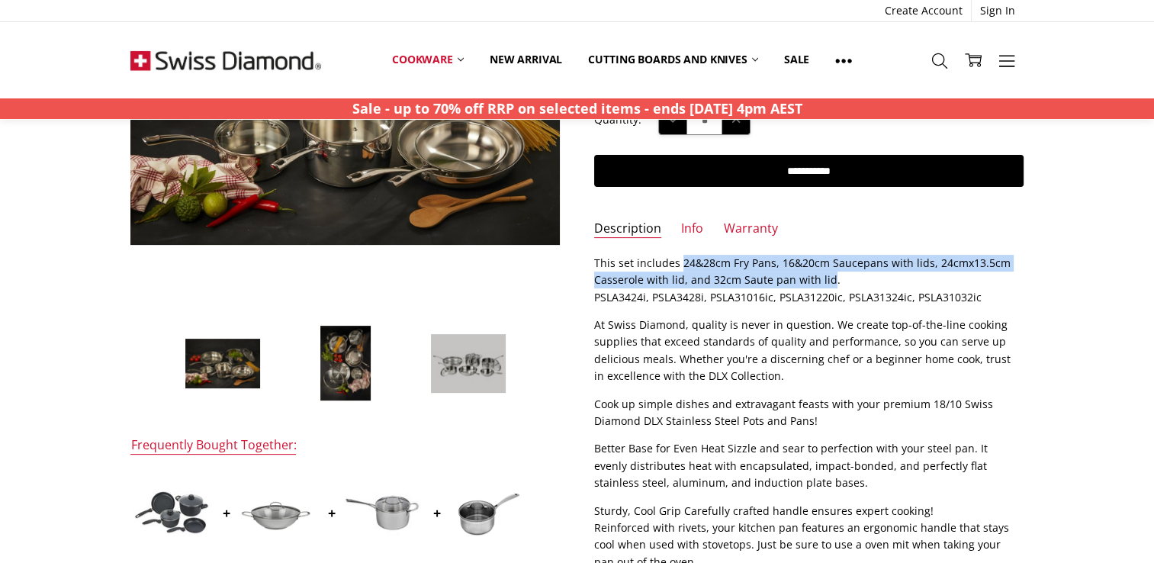
drag, startPoint x: 679, startPoint y: 261, endPoint x: 828, endPoint y: 279, distance: 149.9
click at [828, 279] on p "This set includes 24&28cm Fry Pans, 16&20cm Saucepans with lids, 24cmx13.5cm Ca…" at bounding box center [808, 280] width 429 height 51
copy p "24&28cm Fry Pans, 16&20cm Saucepans with lids, 24cmx13.5cm Casserole with lid, …"
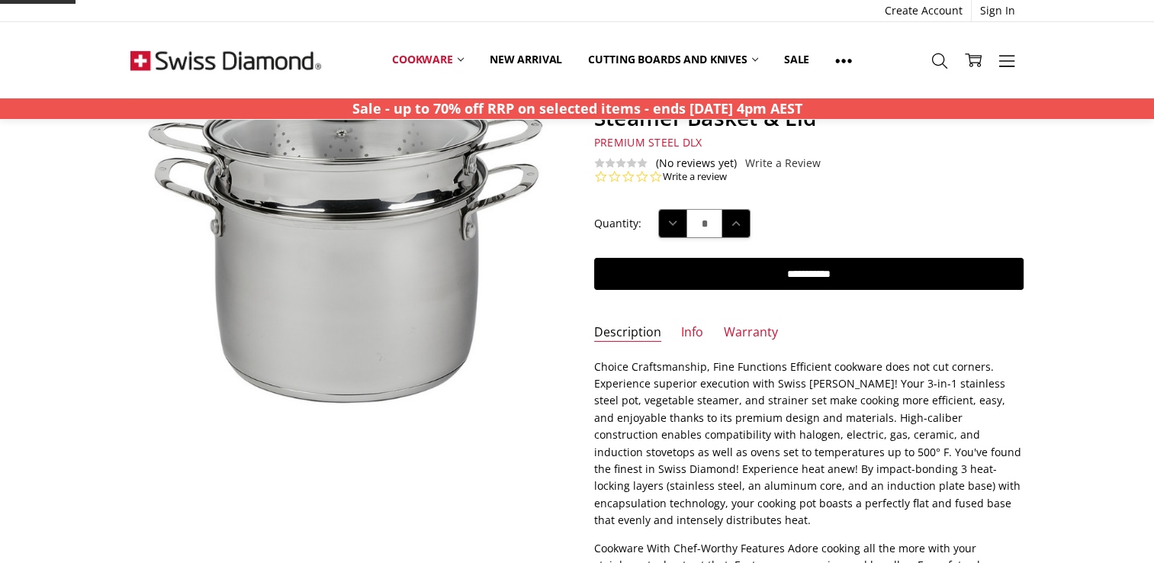
scroll to position [229, 0]
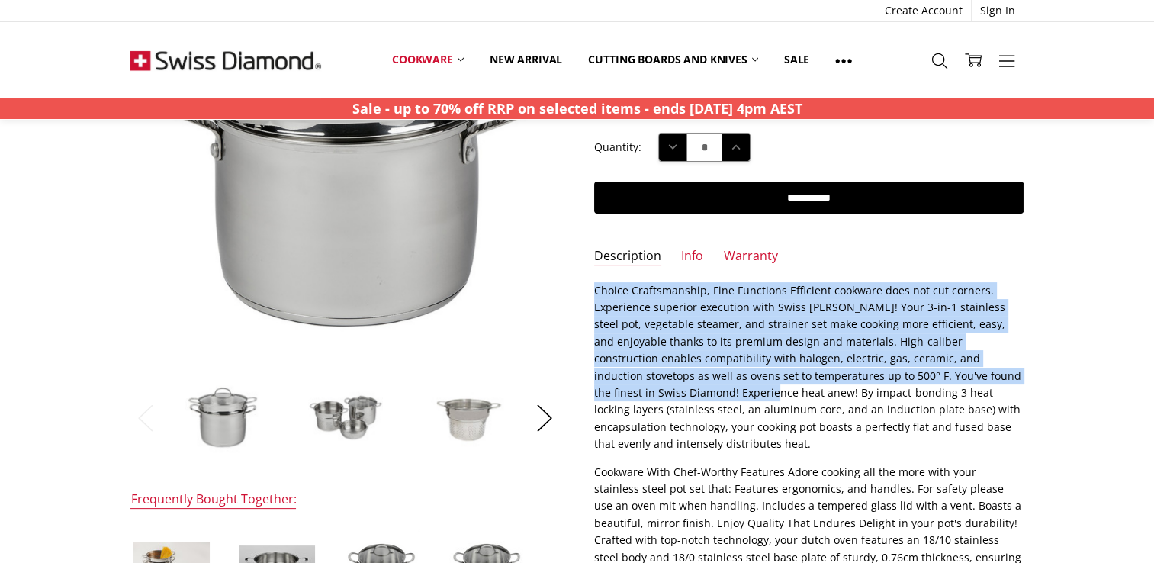
drag, startPoint x: 594, startPoint y: 289, endPoint x: 664, endPoint y: 386, distance: 120.1
click at [664, 386] on p "Choice Craftsmanship, Fine Functions Efficient cookware does not cut corners. E…" at bounding box center [808, 367] width 429 height 171
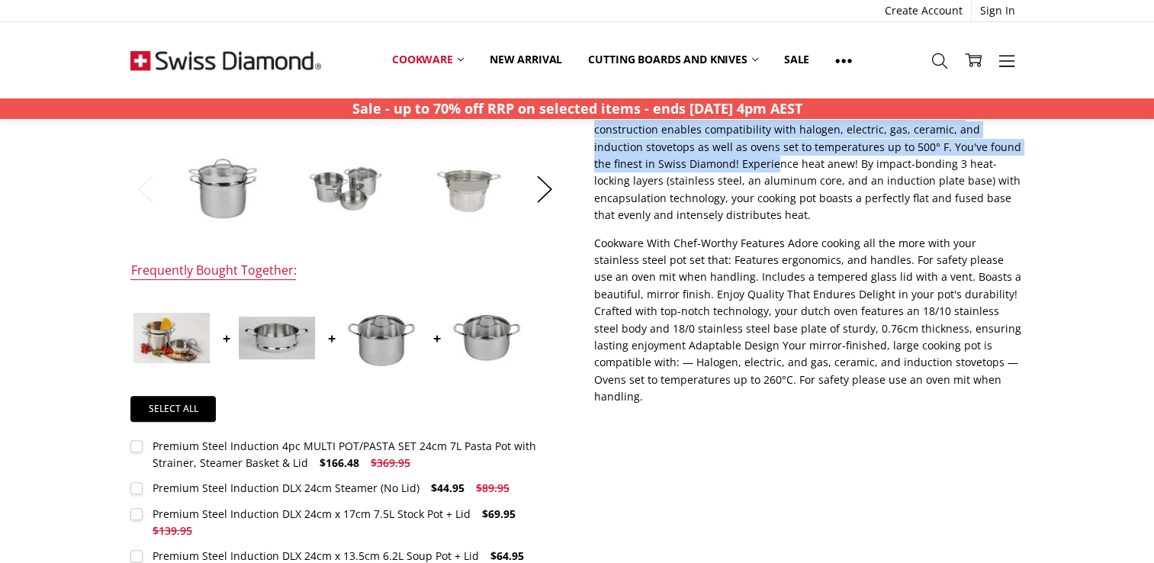
scroll to position [305, 0]
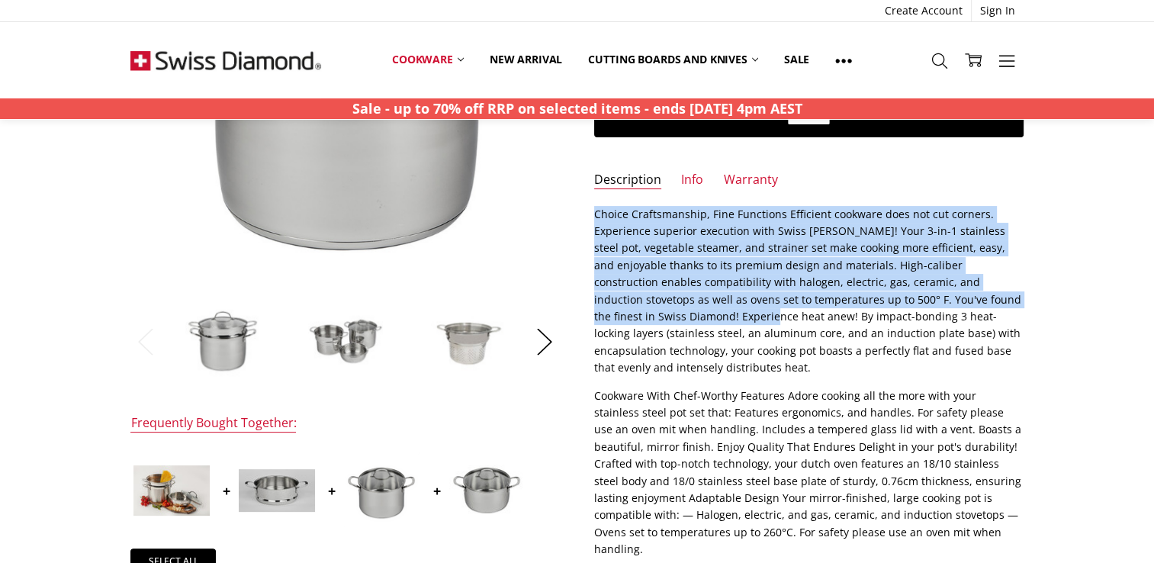
click at [629, 243] on p "Choice Craftsmanship, Fine Functions Efficient cookware does not cut corners. E…" at bounding box center [808, 291] width 429 height 171
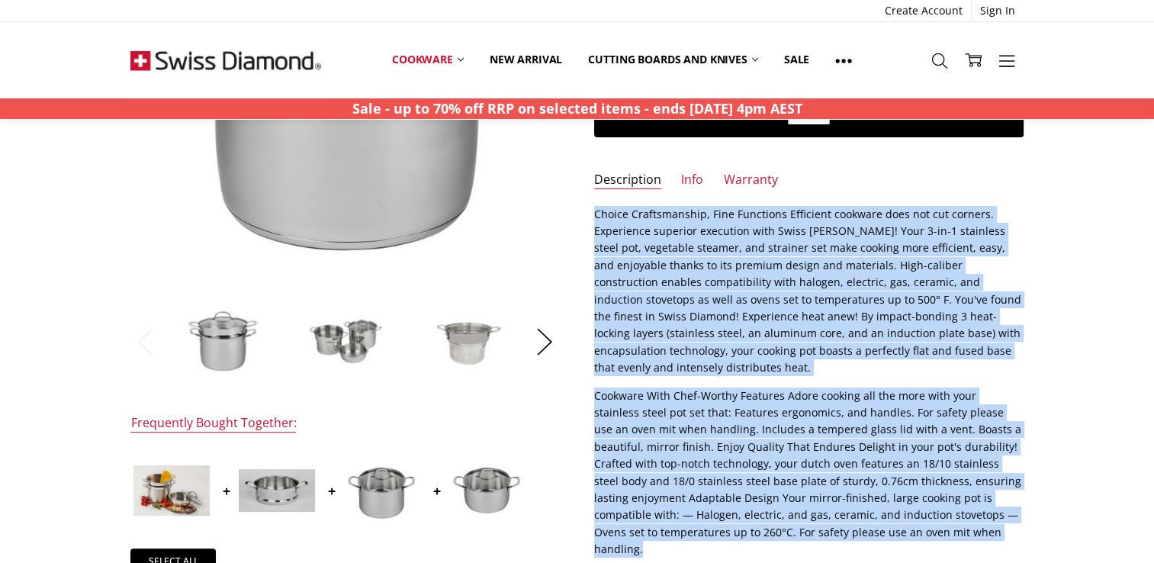
drag, startPoint x: 595, startPoint y: 211, endPoint x: 973, endPoint y: 532, distance: 495.7
click at [973, 532] on div "Choice Craftsmanship, Fine Functions Efficient cookware does not cut corners. E…" at bounding box center [808, 382] width 429 height 352
copy div "Loremi Dolorsitametc, Adip Elitseddo Eiusmodte incididu utla etd mag aliquae. A…"
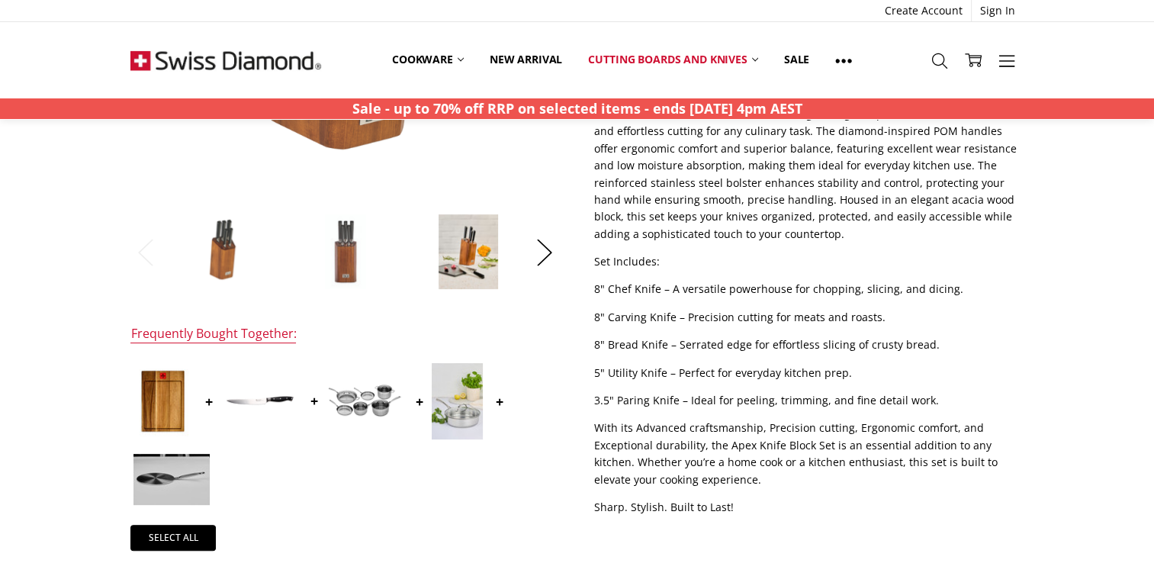
scroll to position [537, 0]
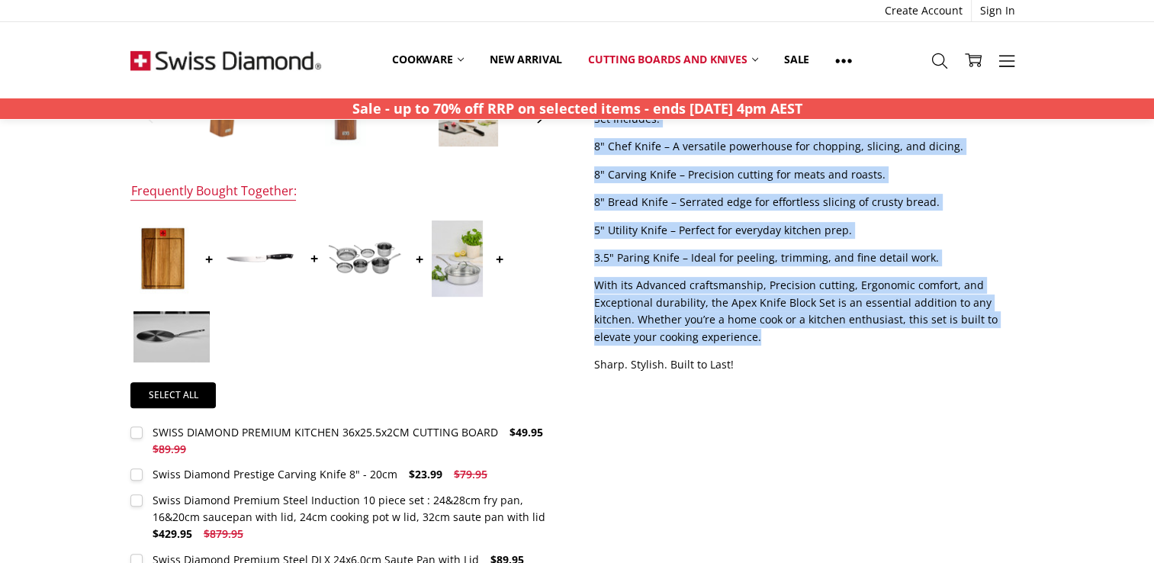
drag, startPoint x: 594, startPoint y: 243, endPoint x: 808, endPoint y: 331, distance: 231.2
click at [808, 331] on div "Upgrade your kitchen with the Swiss Diamond Apex 6-Piece Knife Block Set, desig…" at bounding box center [808, 151] width 429 height 444
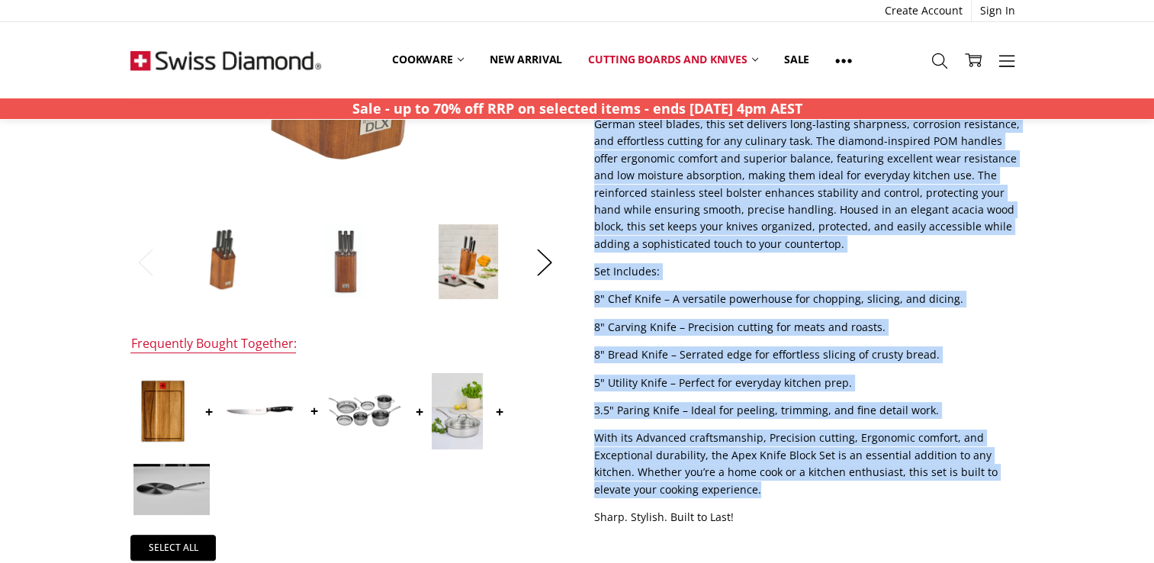
scroll to position [156, 0]
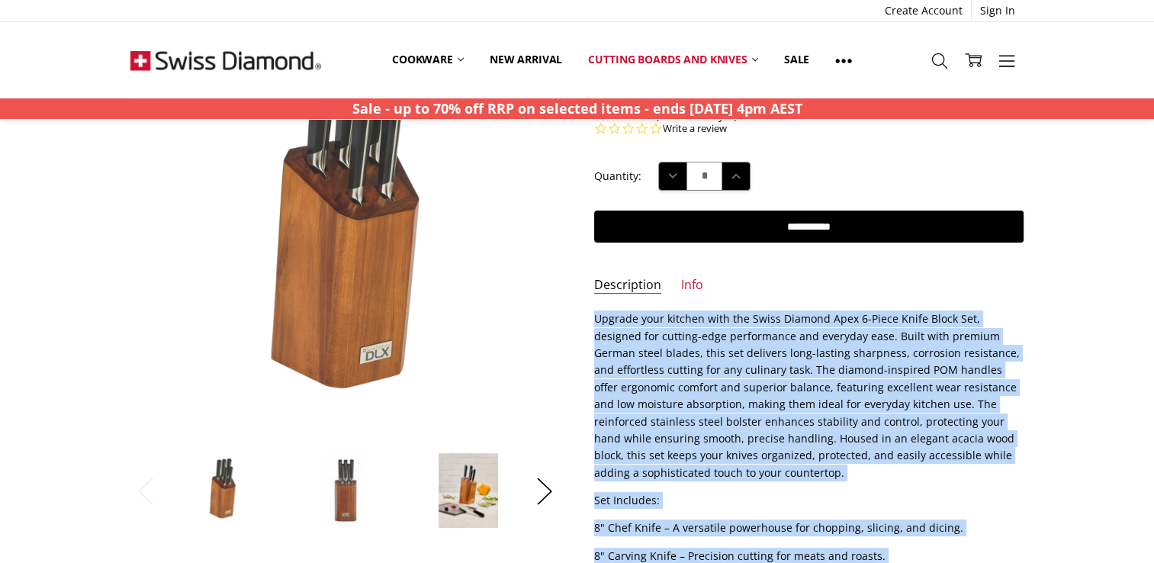
copy div "Loremip dolo sitamet cons adi Elits Doeiusm Temp 9-Incid Utlab Etdol Mag, aliqu…"
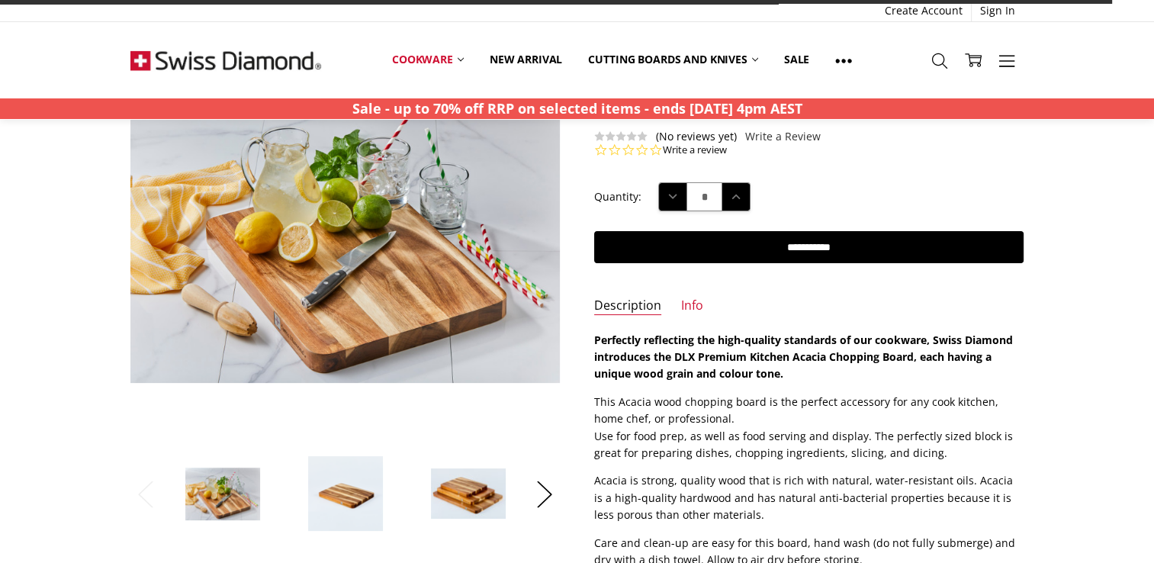
scroll to position [305, 0]
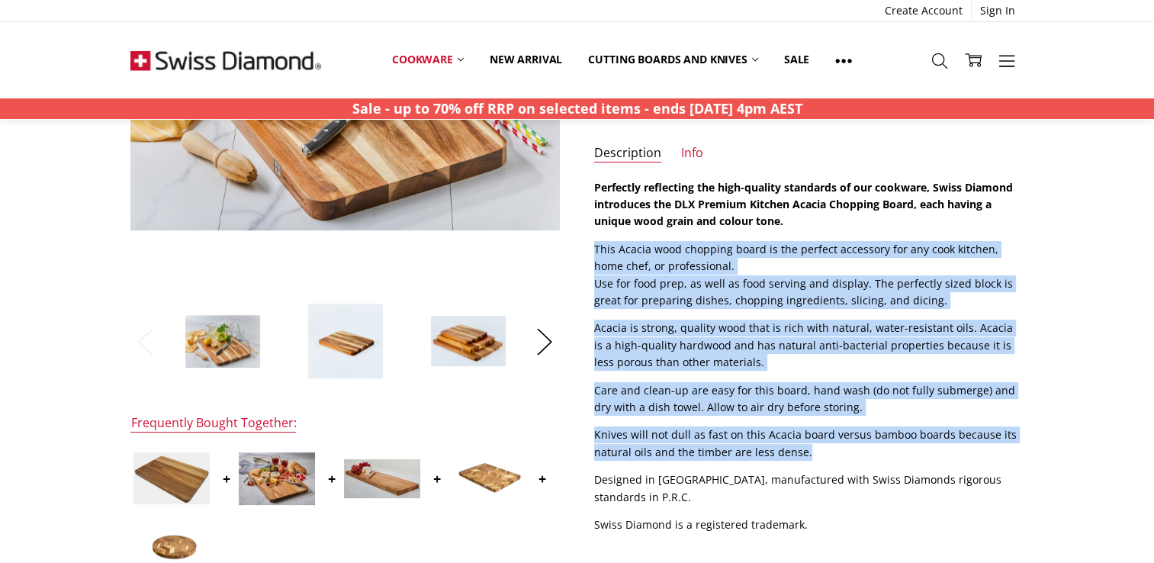
drag, startPoint x: 592, startPoint y: 249, endPoint x: 807, endPoint y: 446, distance: 291.6
click at [807, 446] on section "Description Perfectly reflecting the high-quality standards of our cookware, Sw…" at bounding box center [808, 361] width 463 height 365
copy div "This Acacia wood chopping board is the perfect accessory for any cook kitchen, …"
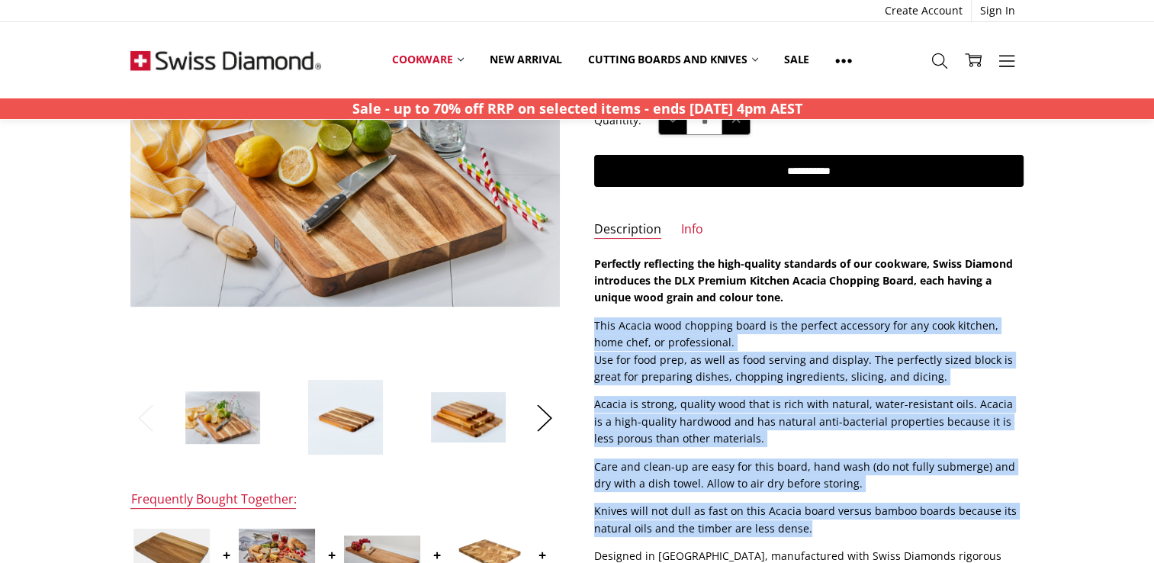
scroll to position [76, 0]
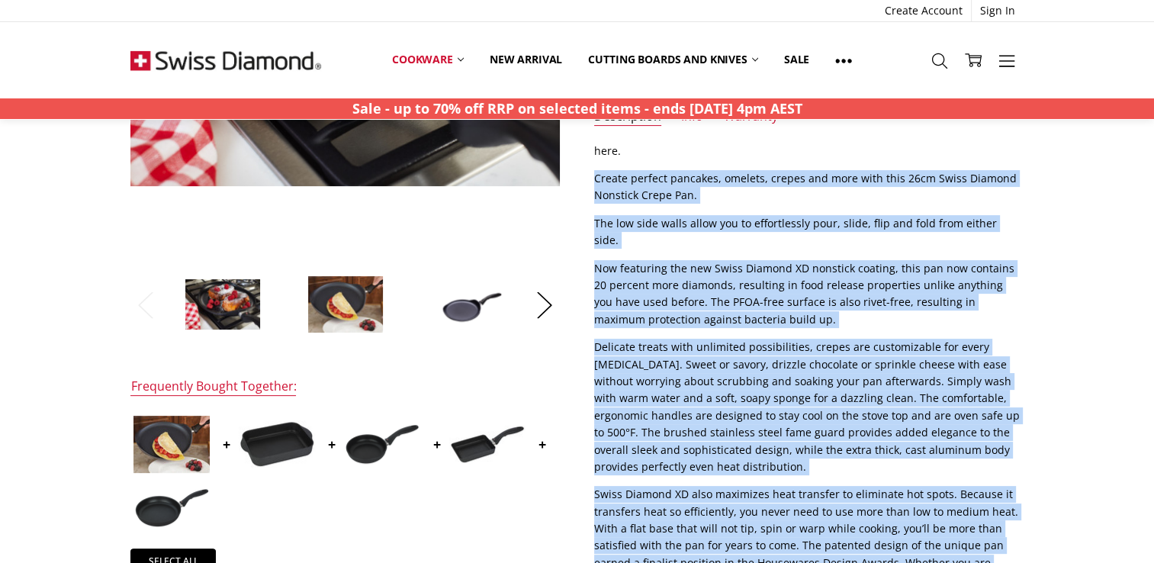
scroll to position [404, 0]
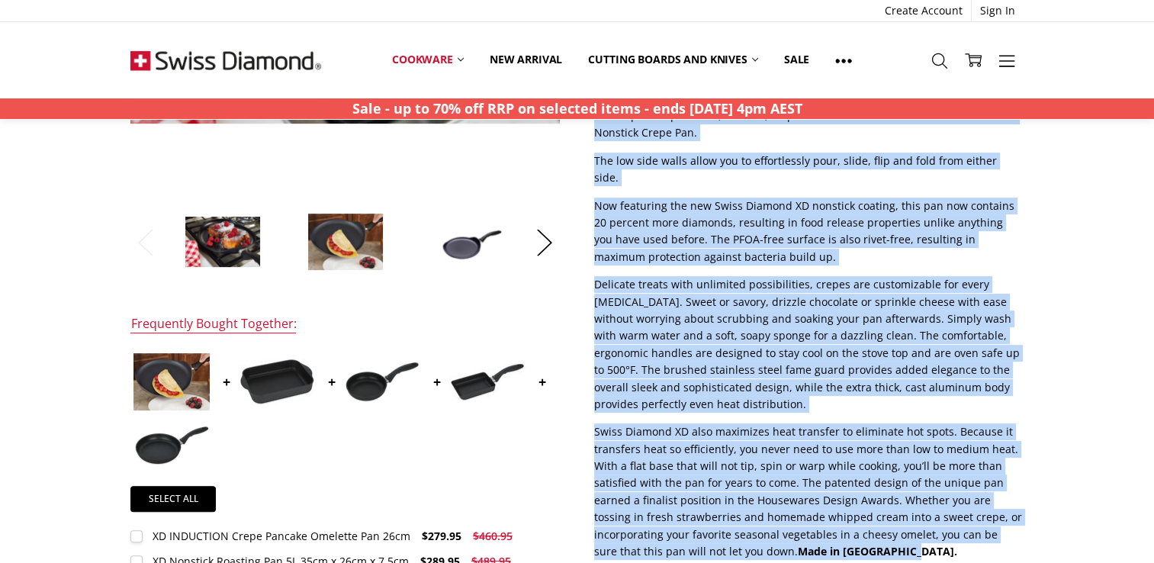
drag, startPoint x: 596, startPoint y: 207, endPoint x: 879, endPoint y: 532, distance: 430.9
click at [879, 532] on div "here. Create perfect pancakes, omelets, crepes and more with this 26cm Swiss Di…" at bounding box center [808, 320] width 429 height 481
copy div "Create perfect pancakes, omelets, crepes and more with this 26cm Swiss Diamond …"
click at [740, 243] on p "Now featuring the new Swiss Diamond XD nonstick coating, this pan now contains …" at bounding box center [808, 232] width 429 height 69
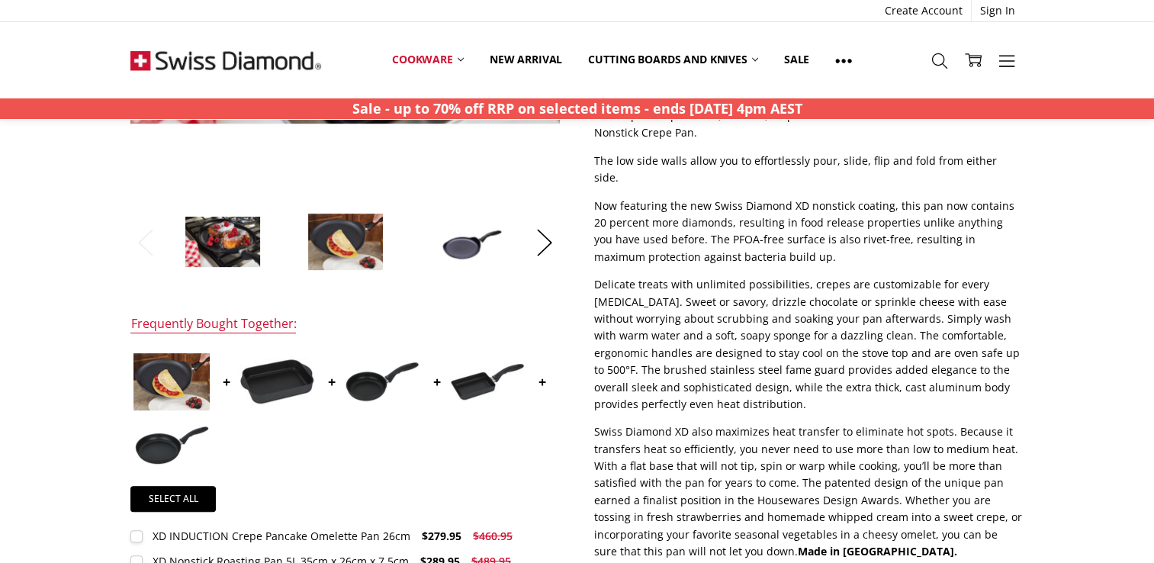
scroll to position [175, 0]
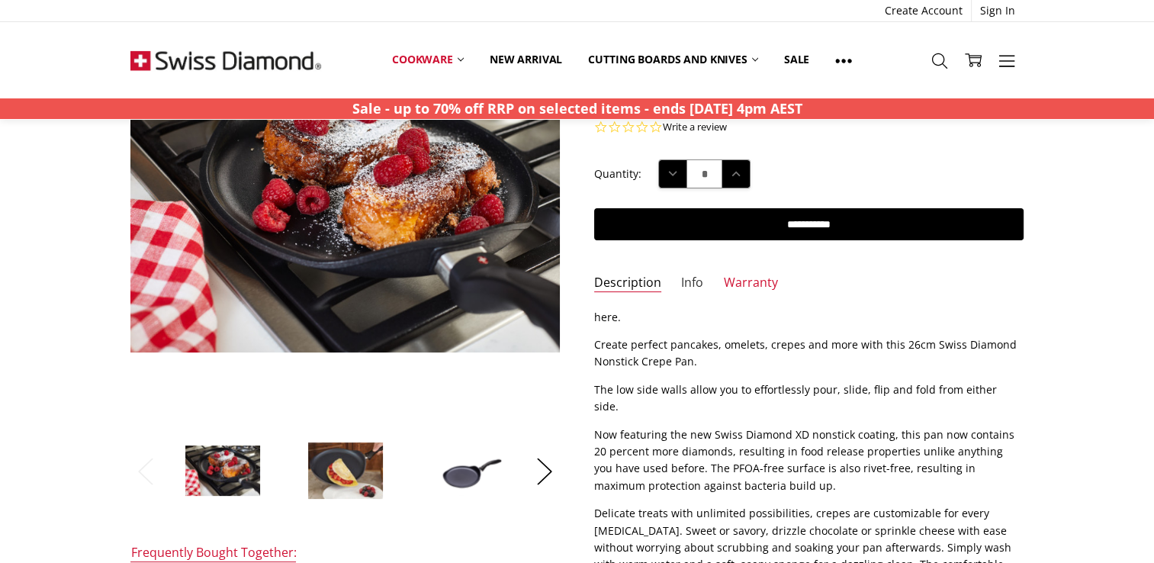
click at [694, 287] on link "Info" at bounding box center [692, 284] width 22 height 18
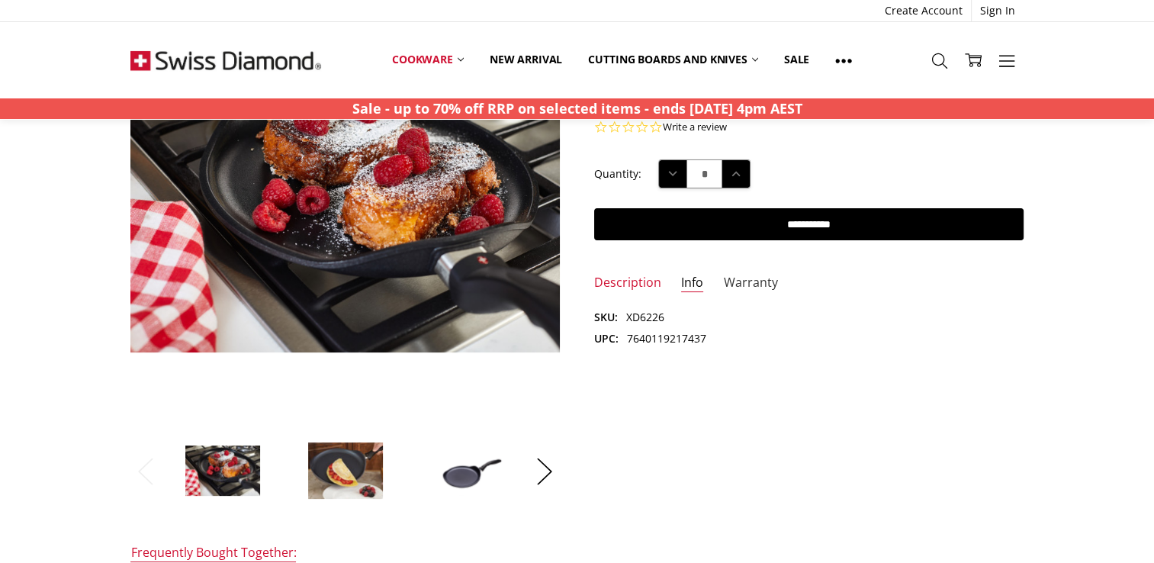
click at [760, 285] on link "Warranty" at bounding box center [751, 284] width 54 height 18
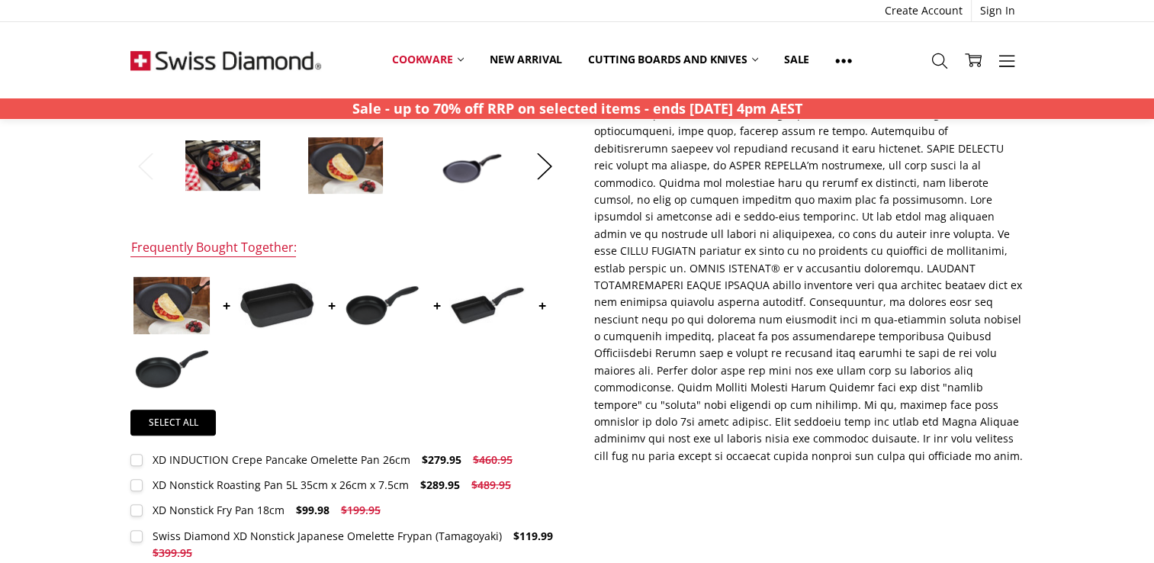
scroll to position [328, 0]
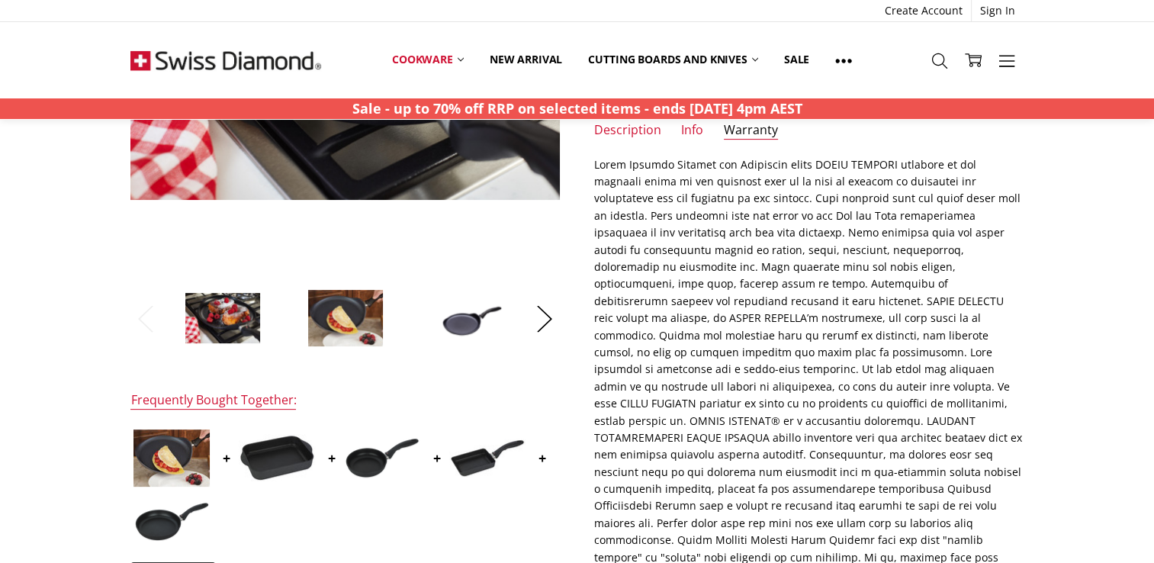
click at [253, 61] on img at bounding box center [225, 60] width 191 height 76
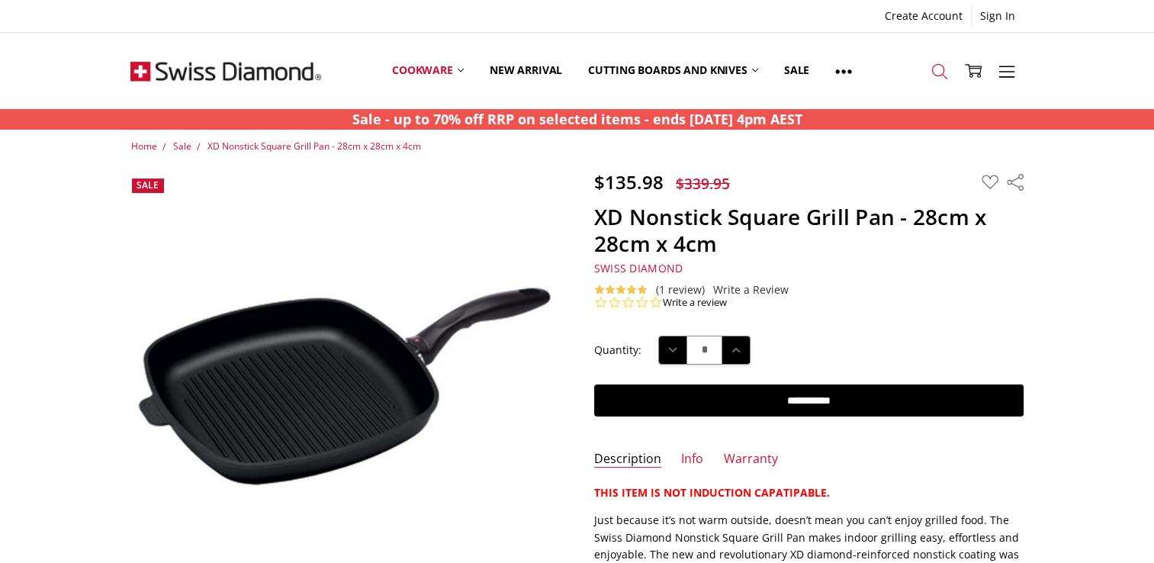
click at [934, 72] on icon at bounding box center [939, 71] width 17 height 17
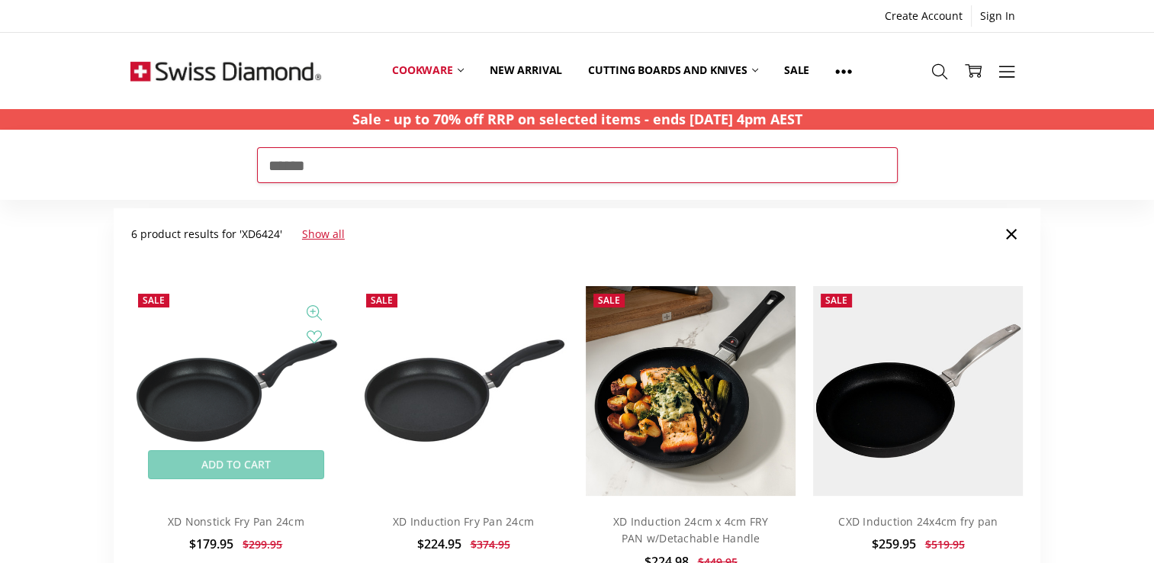
type input "******"
click at [218, 378] on img at bounding box center [235, 391] width 211 height 113
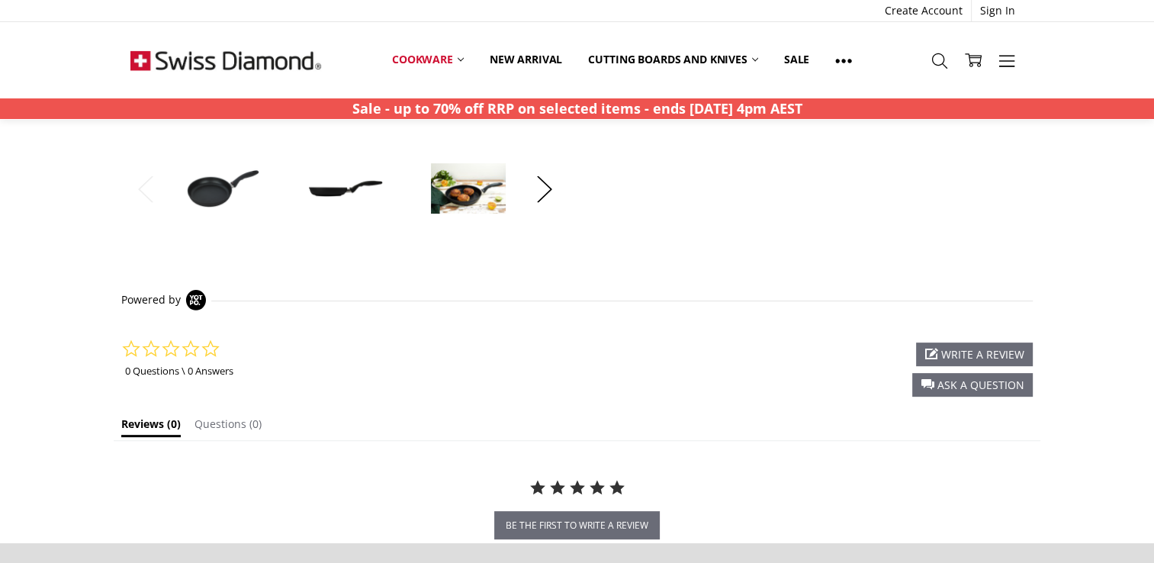
scroll to position [229, 0]
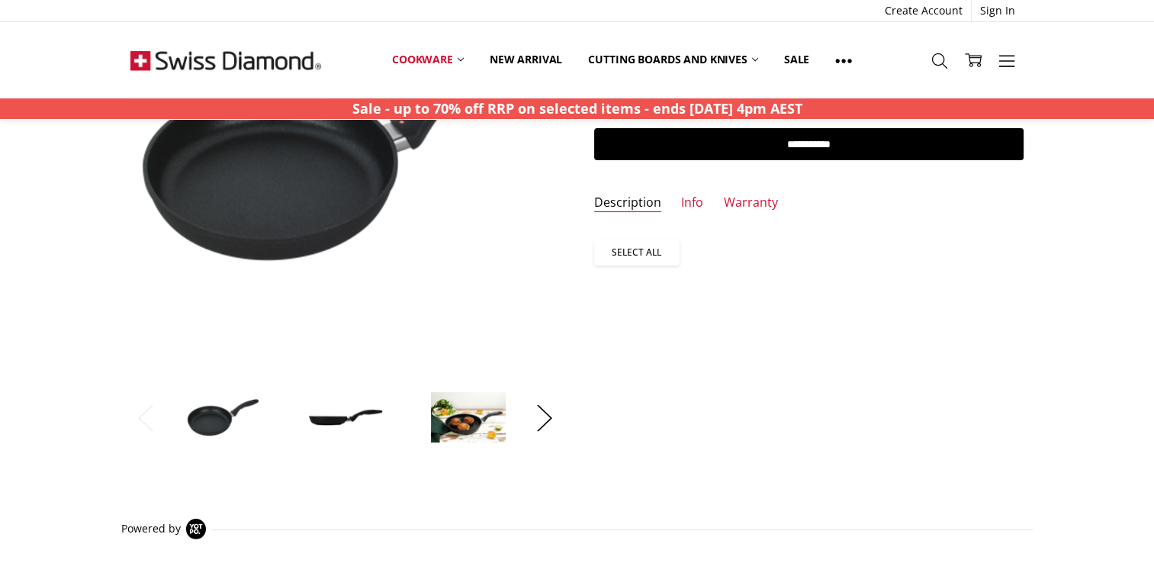
click at [637, 249] on link "Select all" at bounding box center [636, 253] width 85 height 26
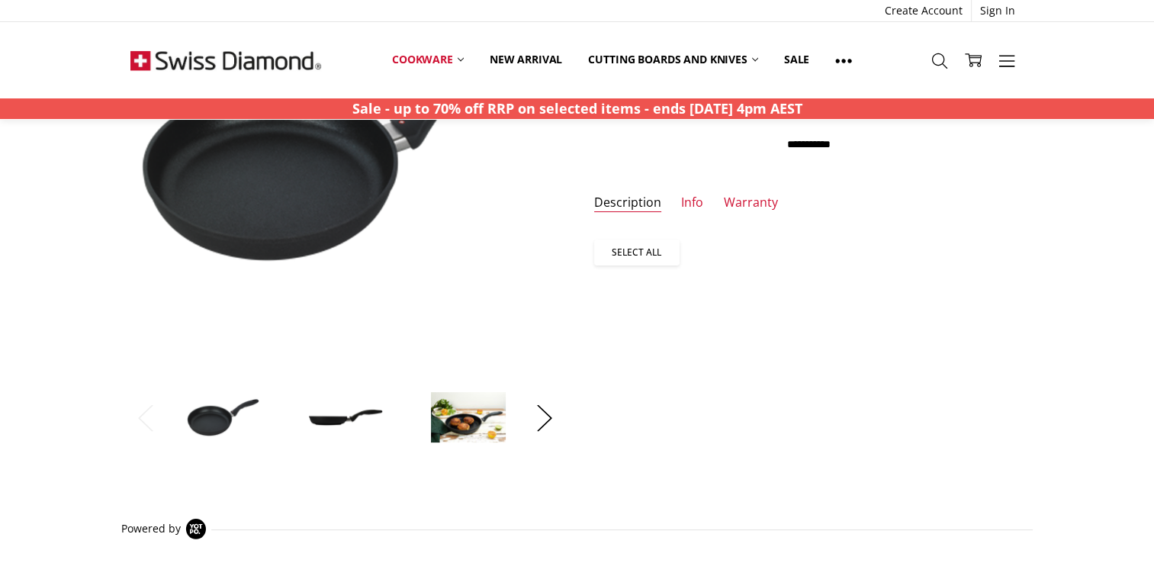
scroll to position [153, 0]
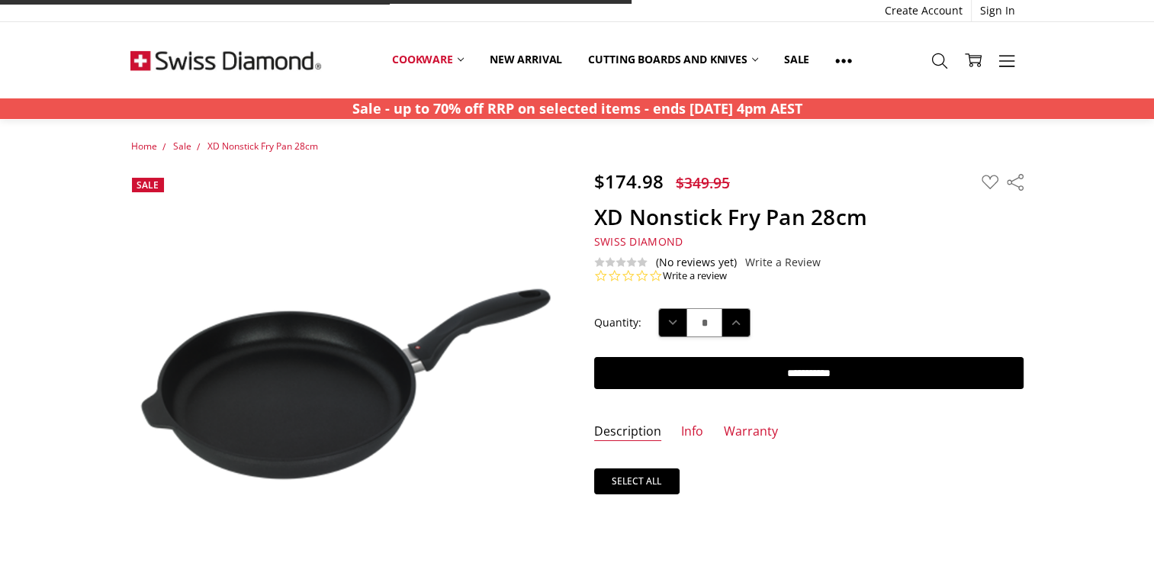
scroll to position [229, 0]
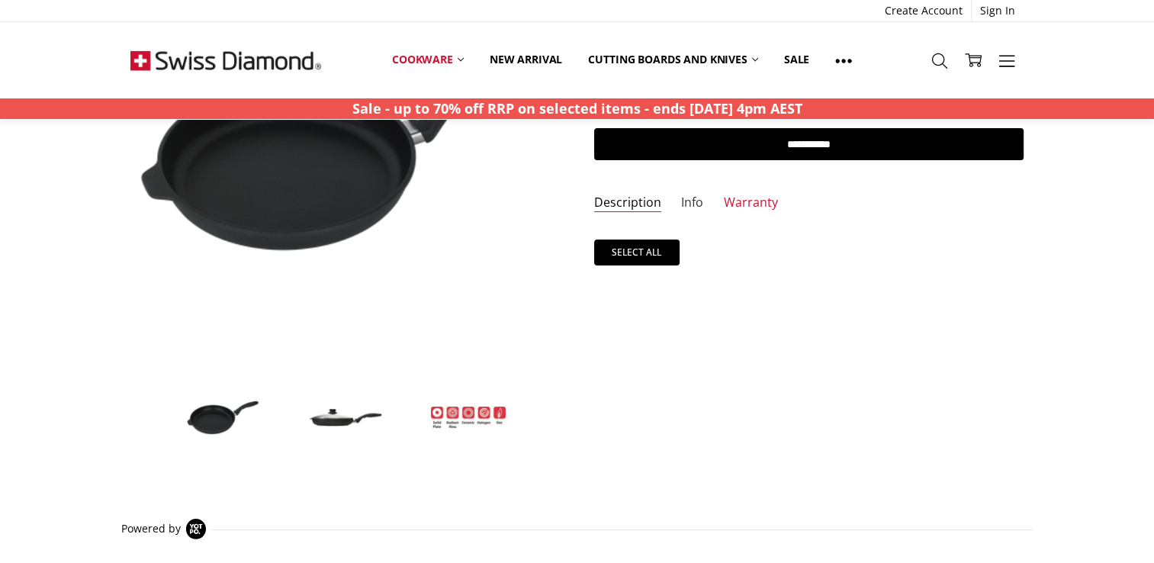
click at [694, 204] on link "Info" at bounding box center [692, 204] width 22 height 18
click at [634, 204] on link "Description" at bounding box center [627, 204] width 67 height 18
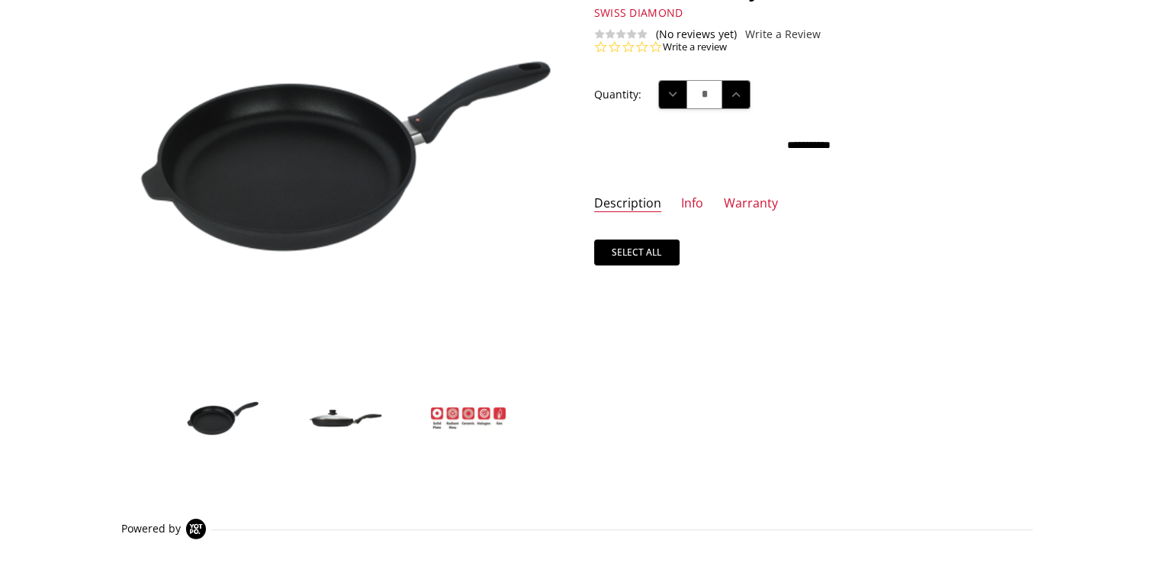
scroll to position [0, 0]
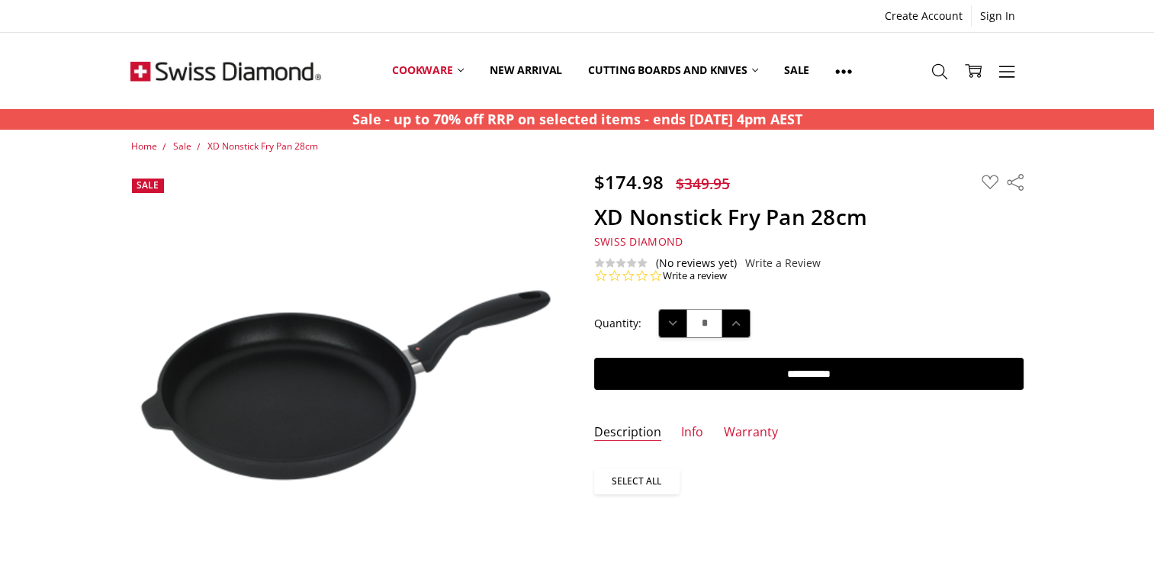
click at [612, 492] on link "Select all" at bounding box center [636, 481] width 85 height 26
click at [623, 482] on link "Select all" at bounding box center [636, 481] width 85 height 26
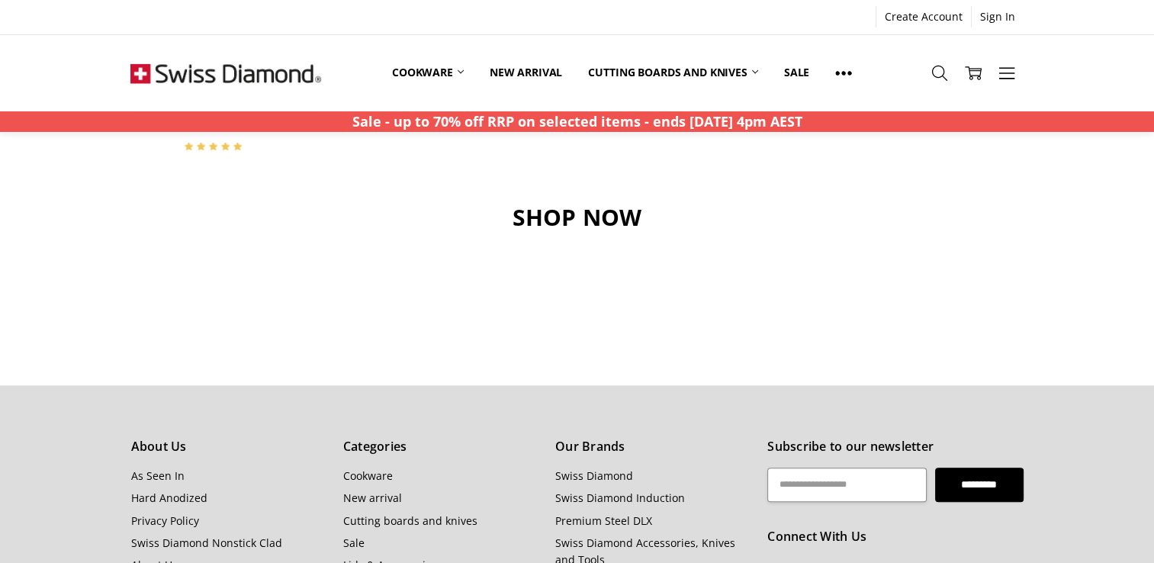
scroll to position [1602, 0]
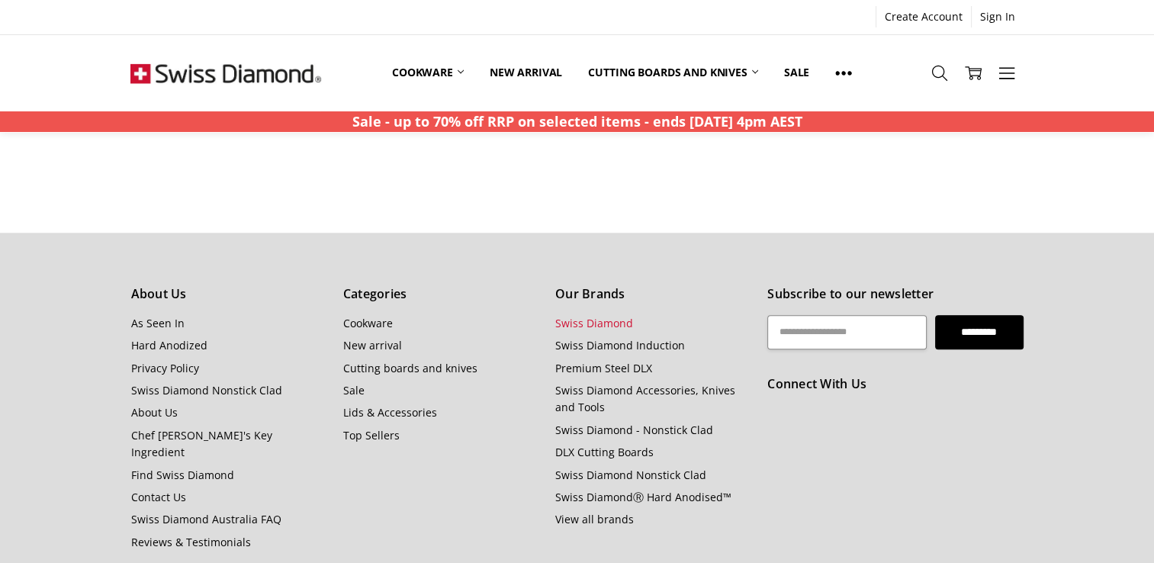
click at [613, 325] on link "Swiss Diamond" at bounding box center [594, 323] width 78 height 14
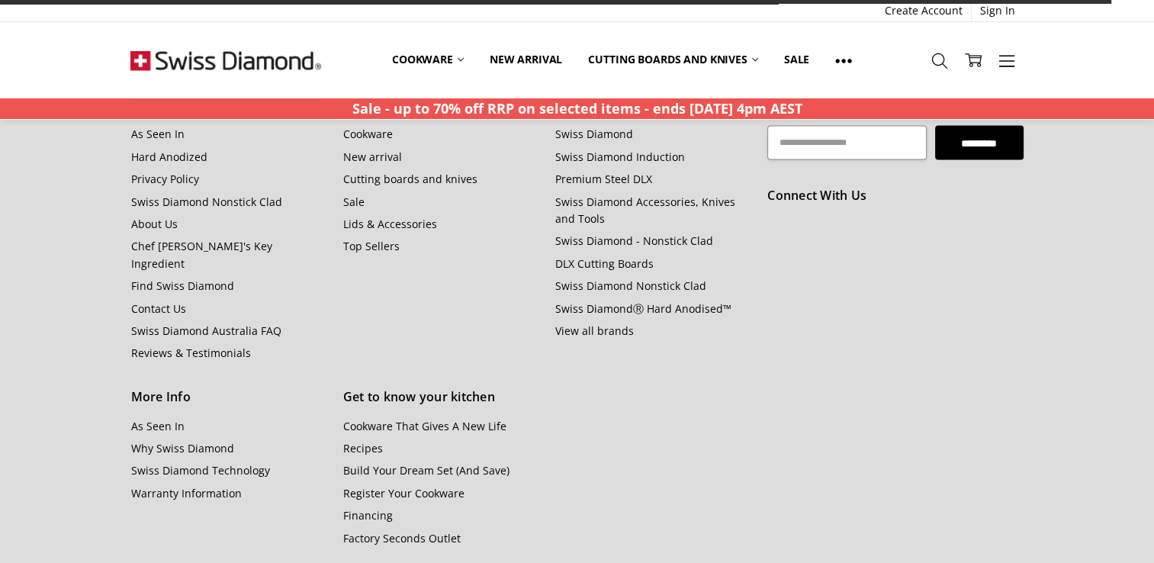
scroll to position [2751, 0]
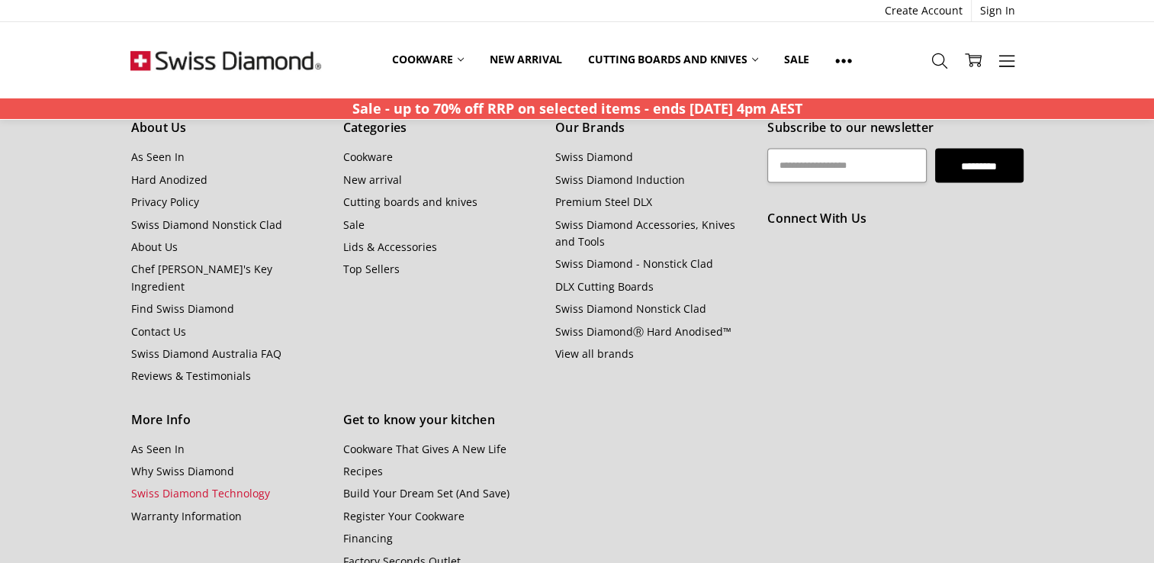
click at [193, 485] on link "Swiss Diamond Technology" at bounding box center [199, 492] width 139 height 14
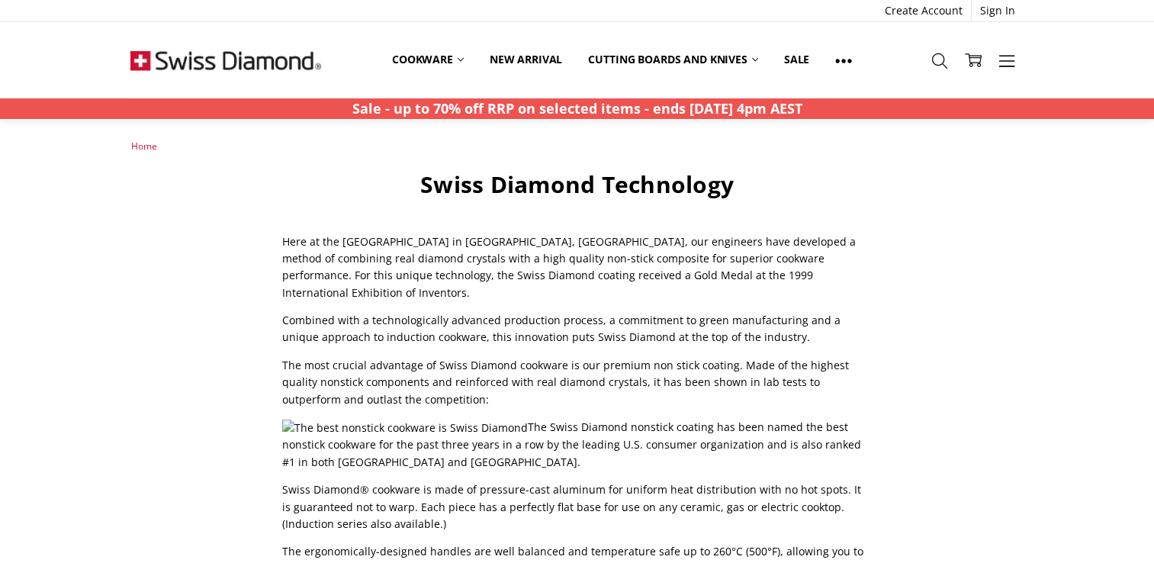
scroll to position [76, 0]
